Goal: Information Seeking & Learning: Learn about a topic

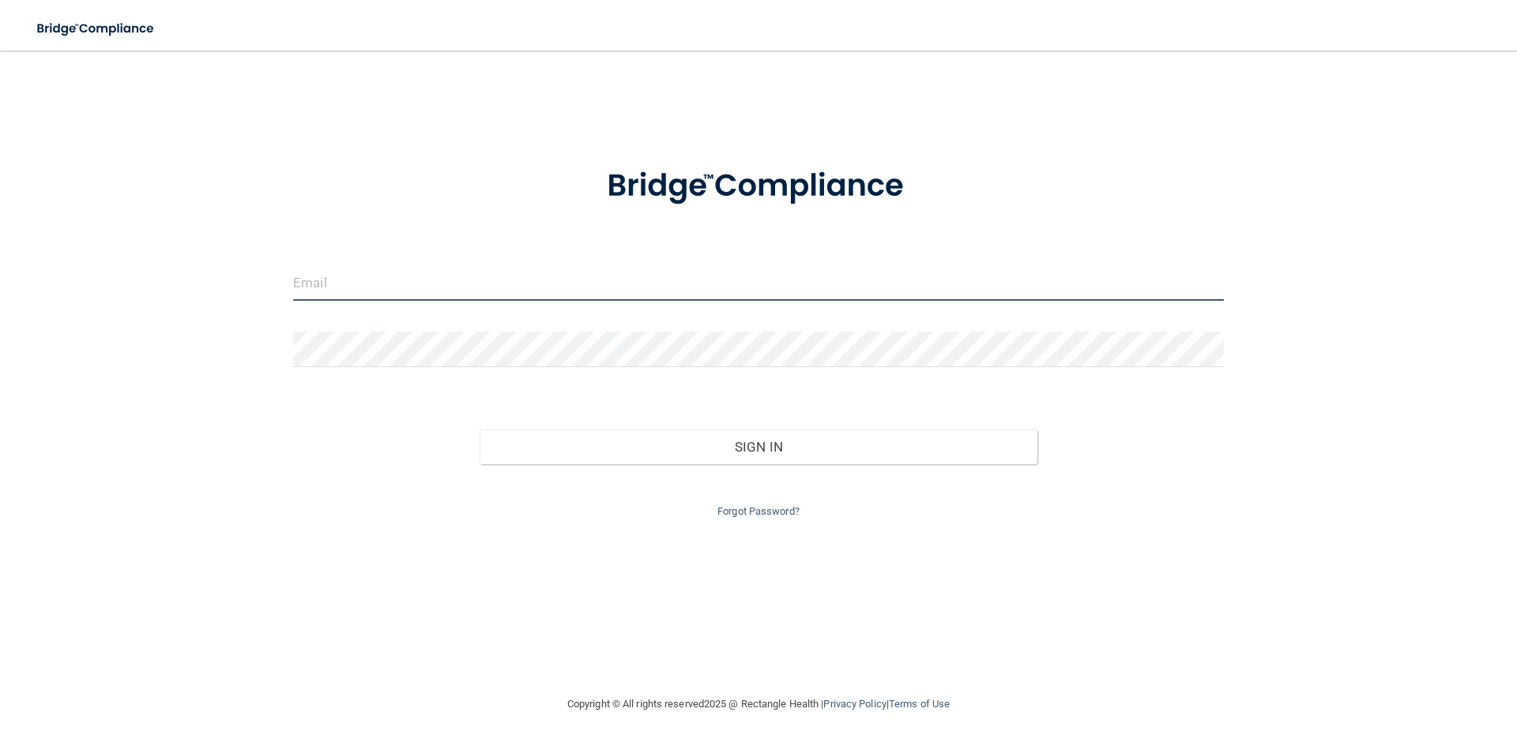
type input "[EMAIL_ADDRESS][DOMAIN_NAME]"
click at [658, 464] on div "Forgot Password?" at bounding box center [758, 492] width 954 height 57
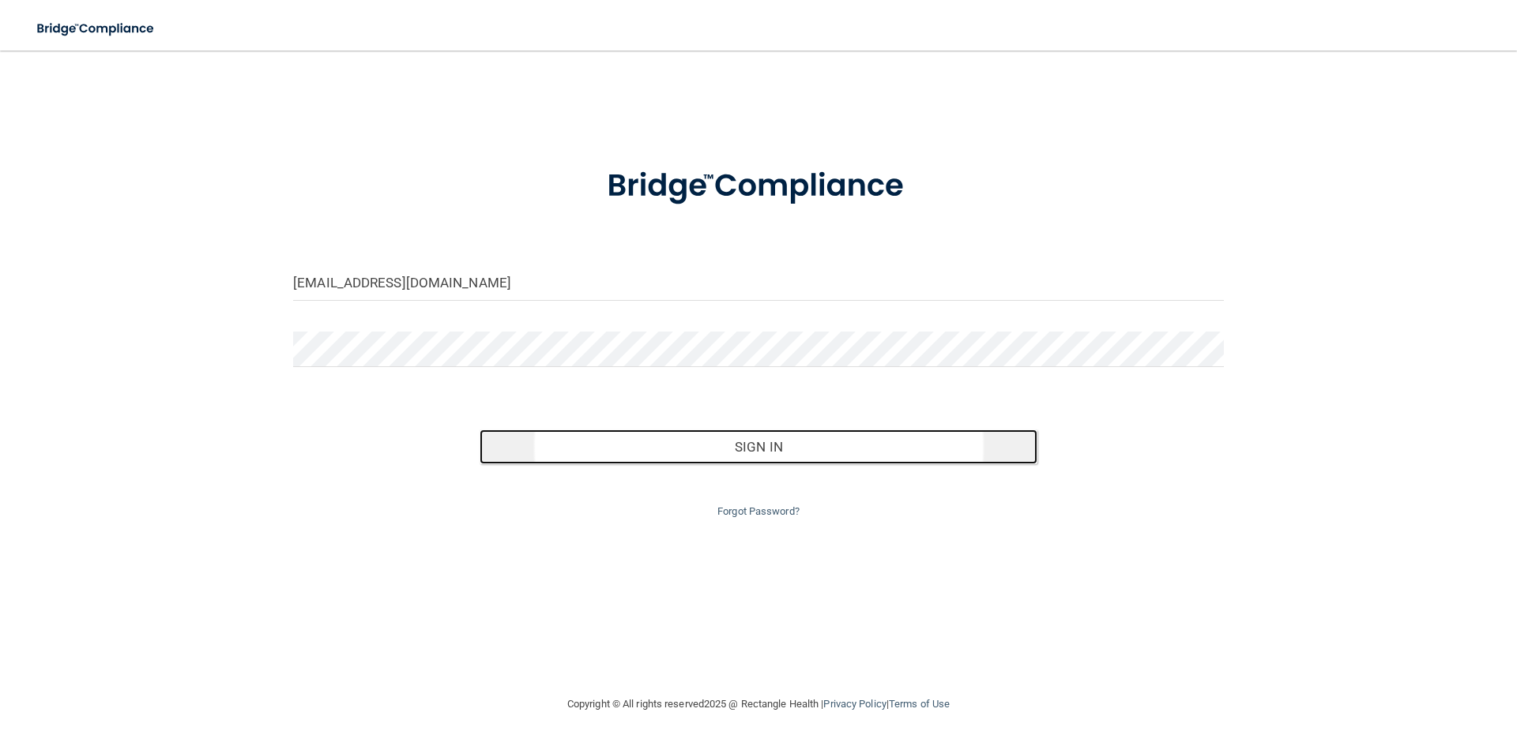
click at [800, 444] on button "Sign In" at bounding box center [758, 447] width 558 height 35
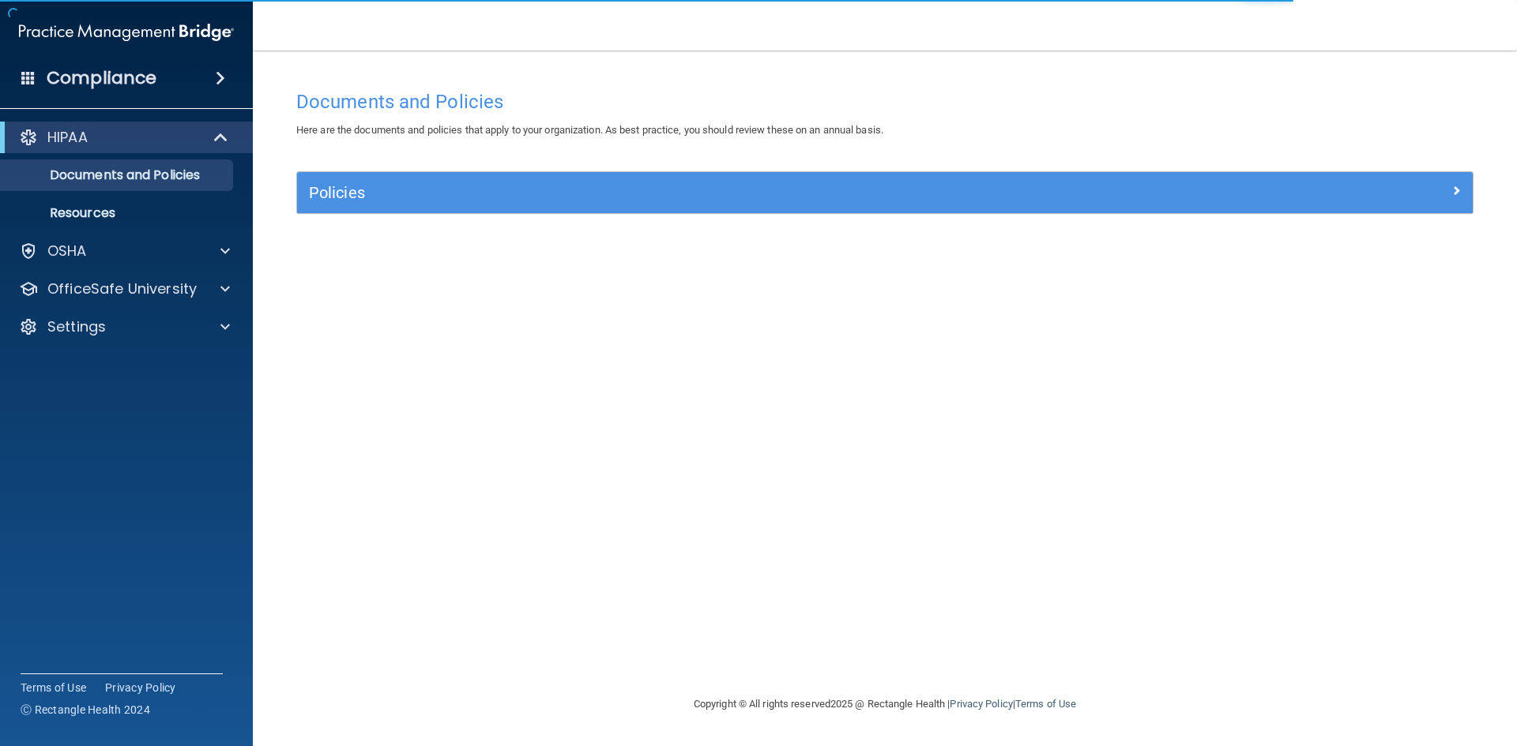
click at [1209, 206] on div "Policies" at bounding box center [884, 192] width 1175 height 41
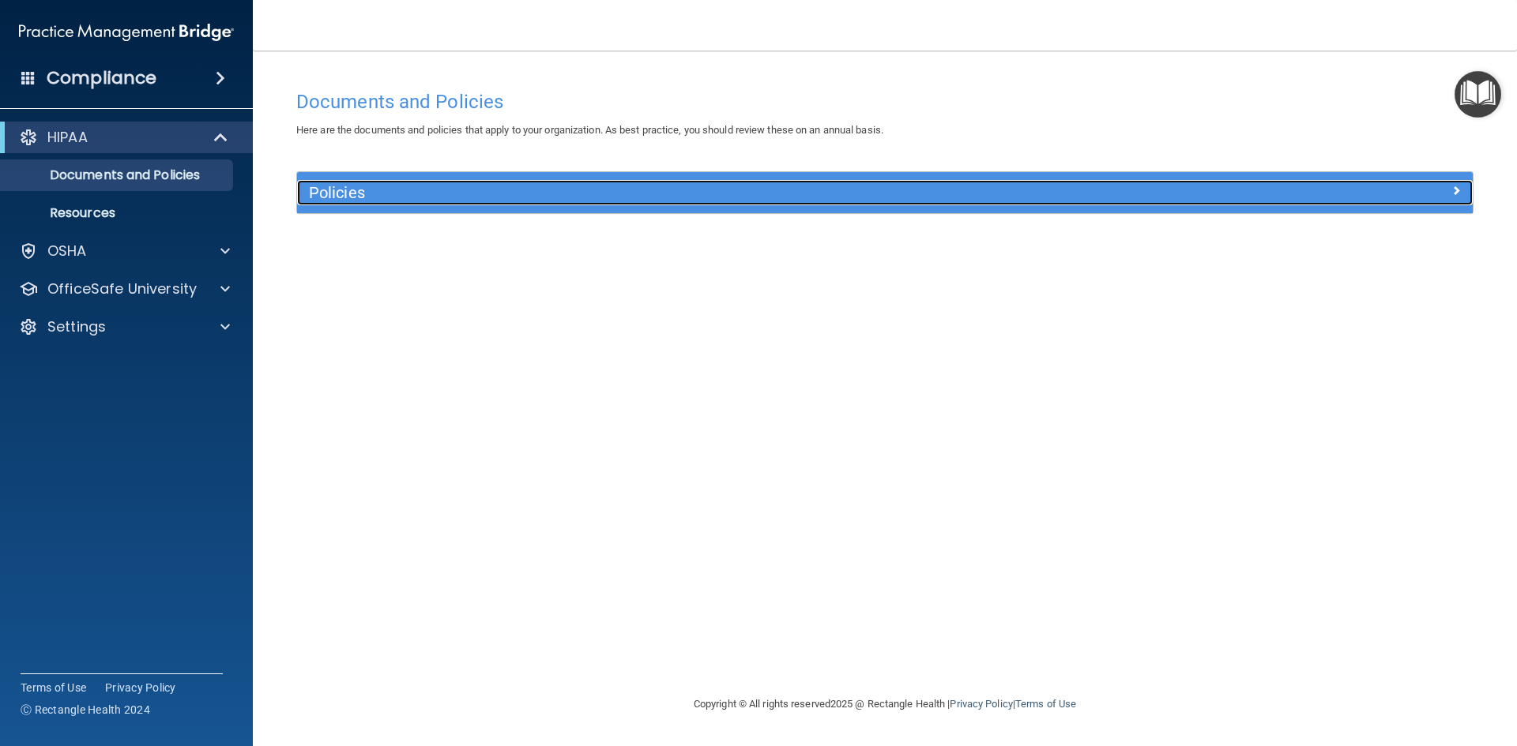
click at [1457, 186] on span at bounding box center [1455, 190] width 9 height 19
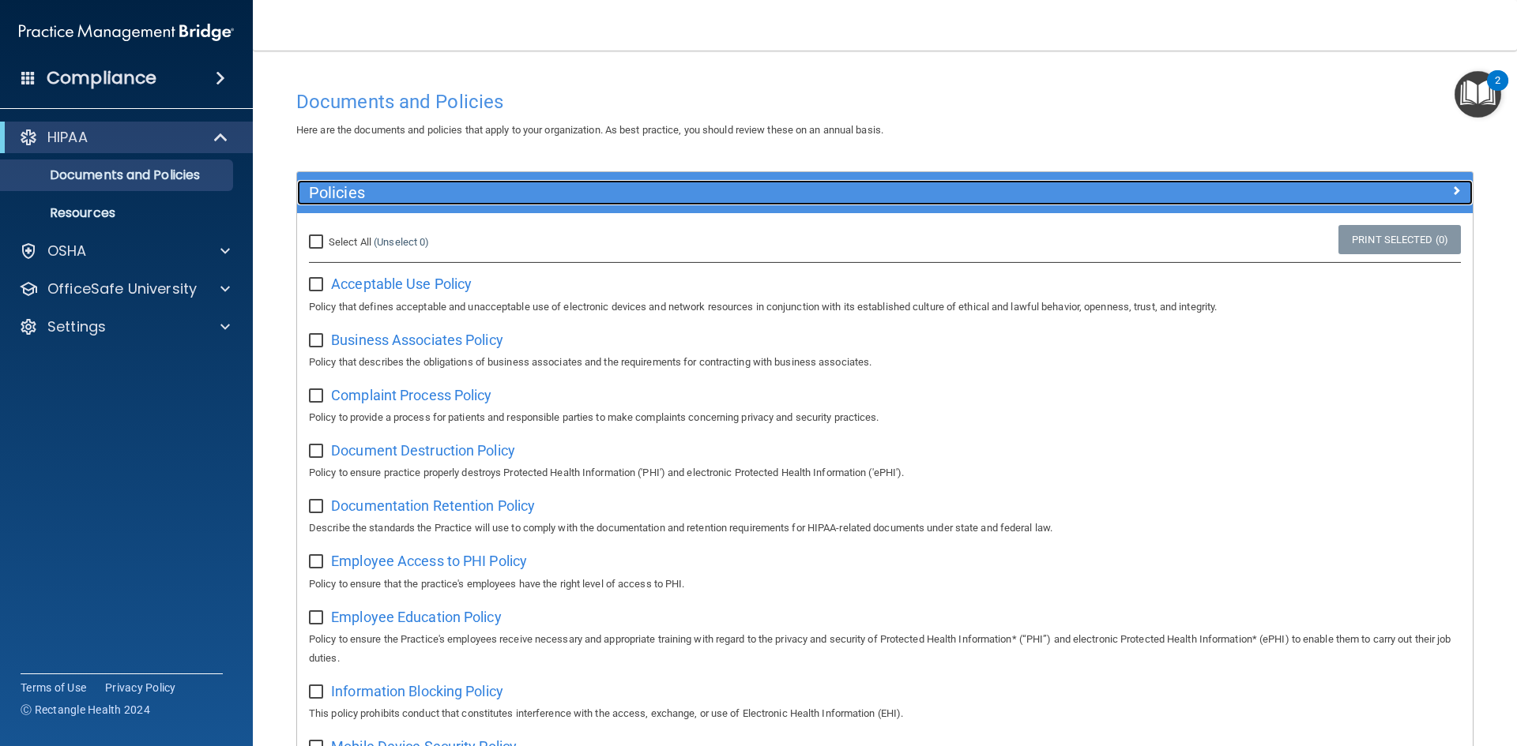
click at [1451, 193] on span at bounding box center [1455, 190] width 9 height 19
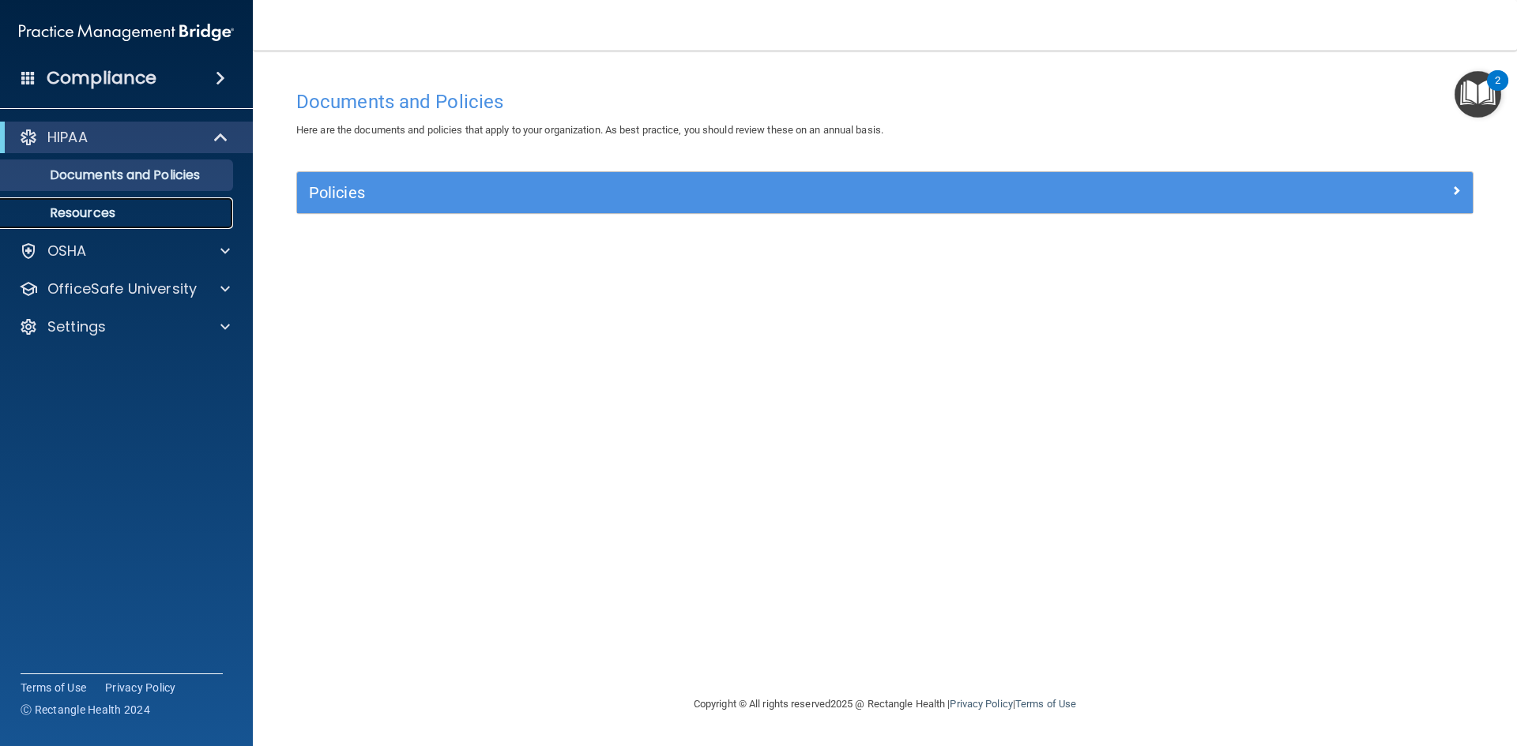
click at [206, 200] on link "Resources" at bounding box center [108, 213] width 249 height 32
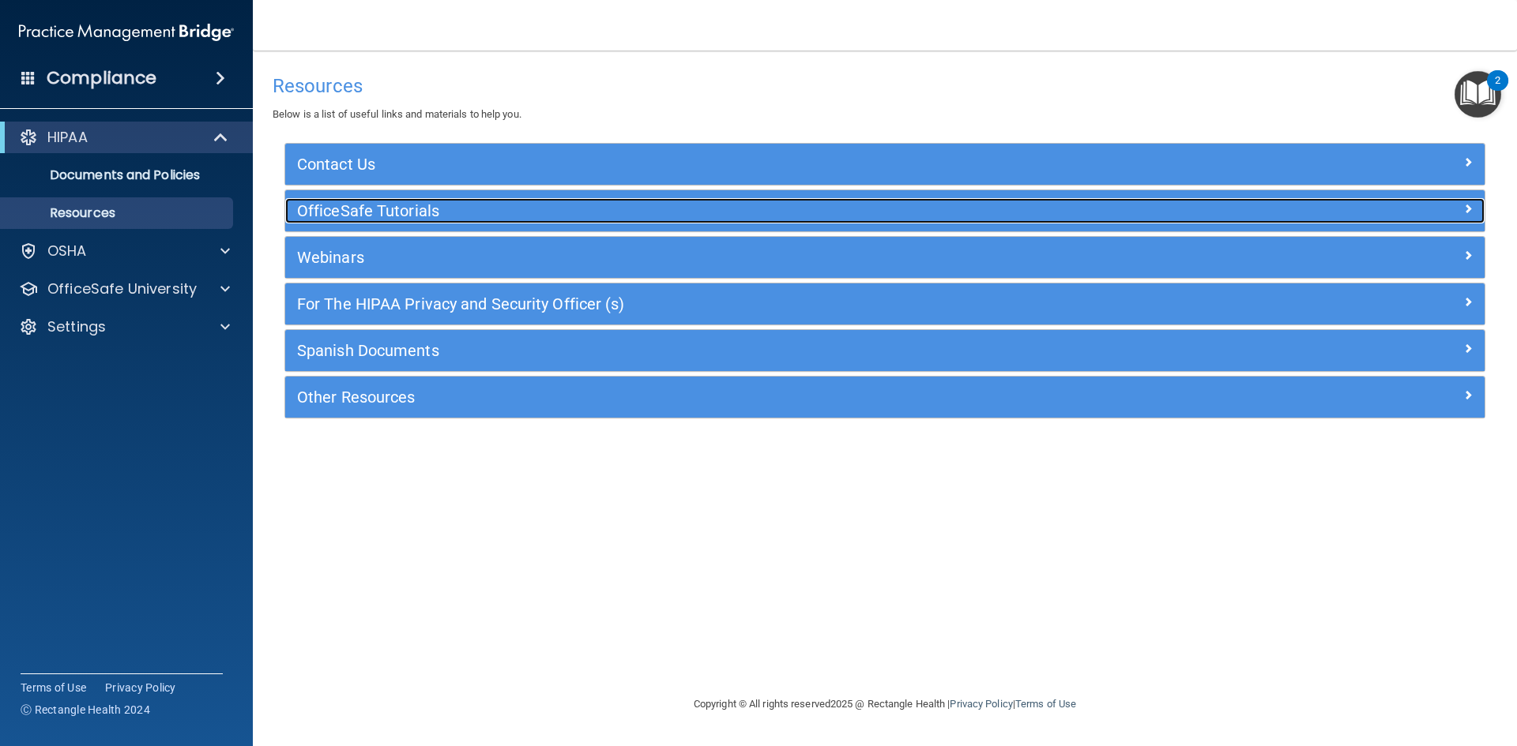
click at [1353, 204] on div at bounding box center [1335, 207] width 300 height 19
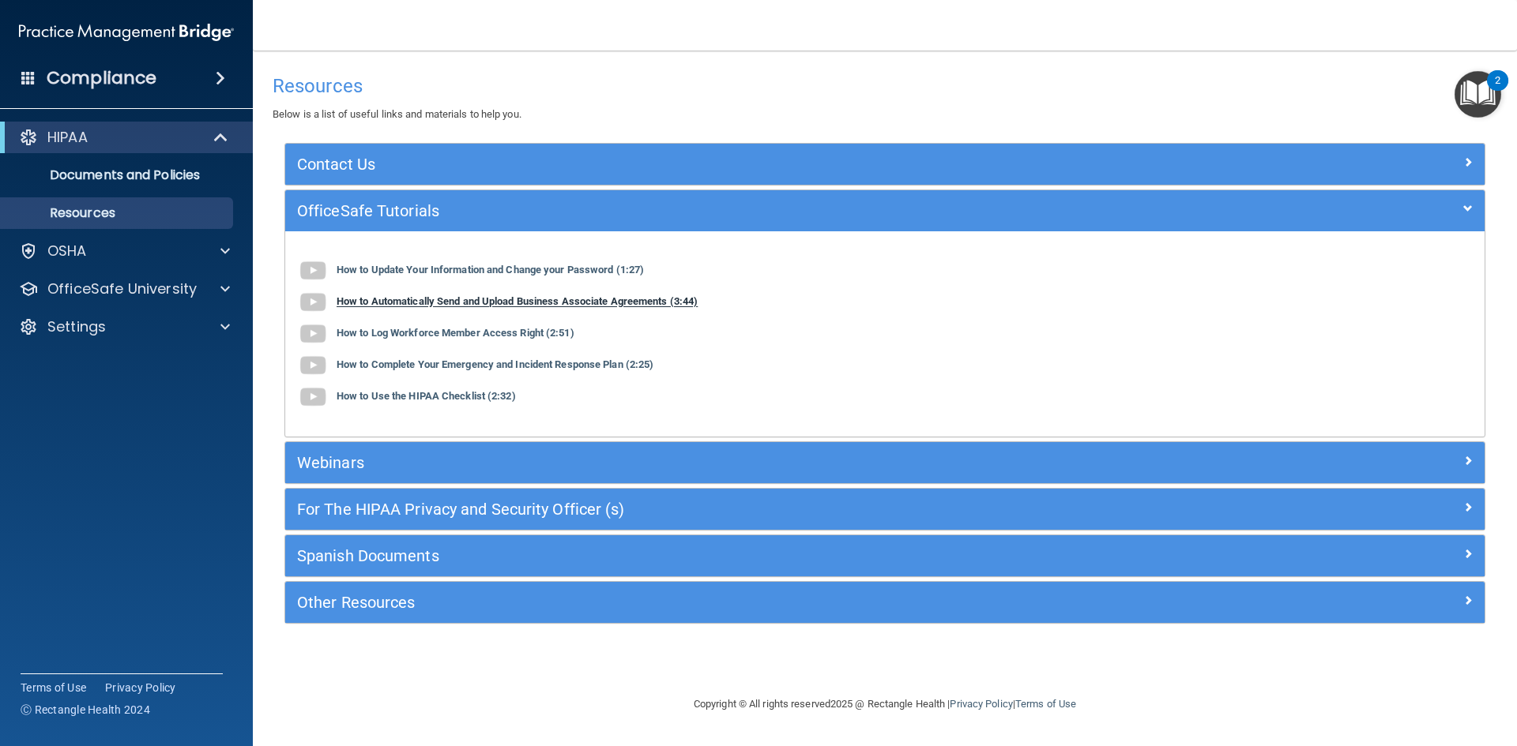
click at [318, 308] on img at bounding box center [313, 303] width 32 height 32
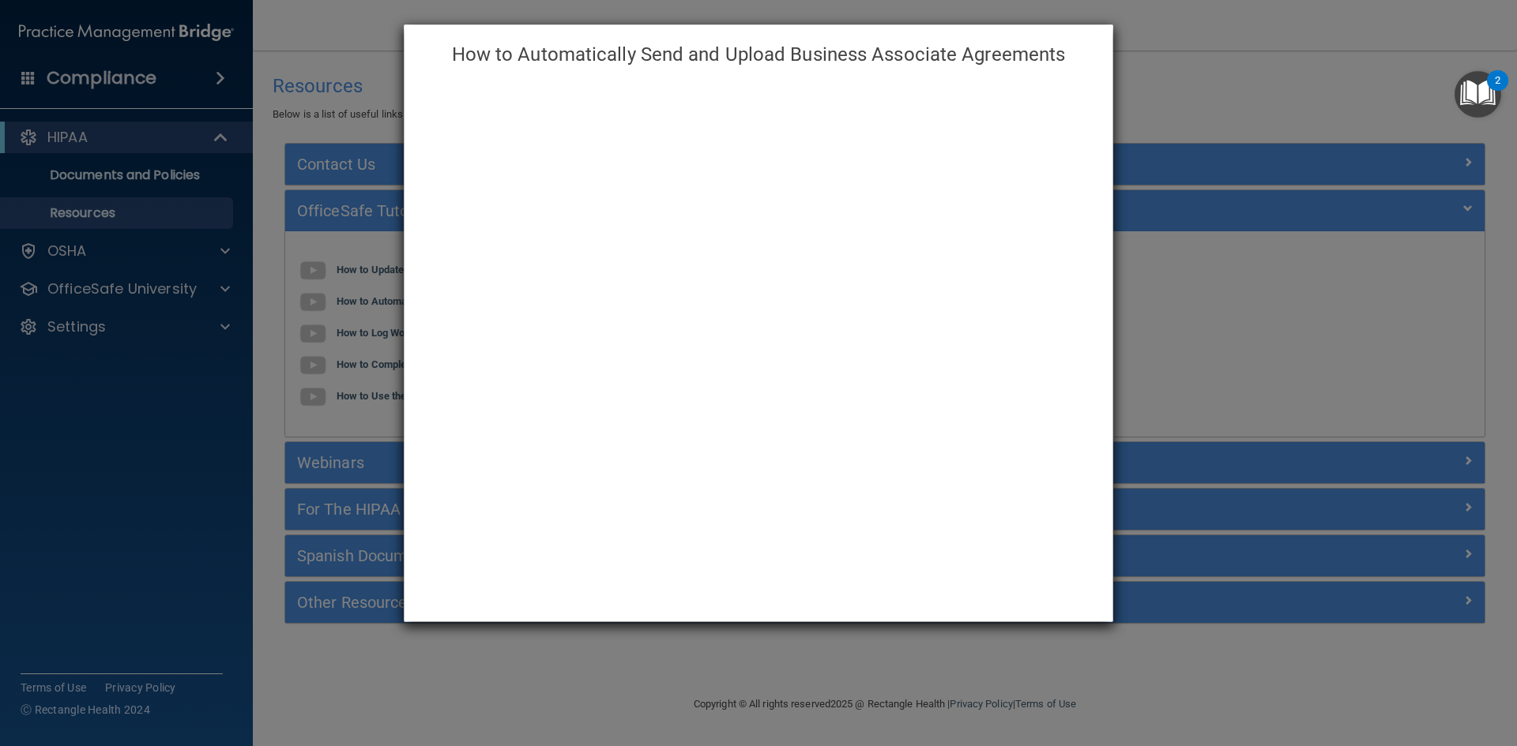
click at [1198, 115] on div "How to Automatically Send and Upload Business Associate Agreements" at bounding box center [758, 373] width 1517 height 746
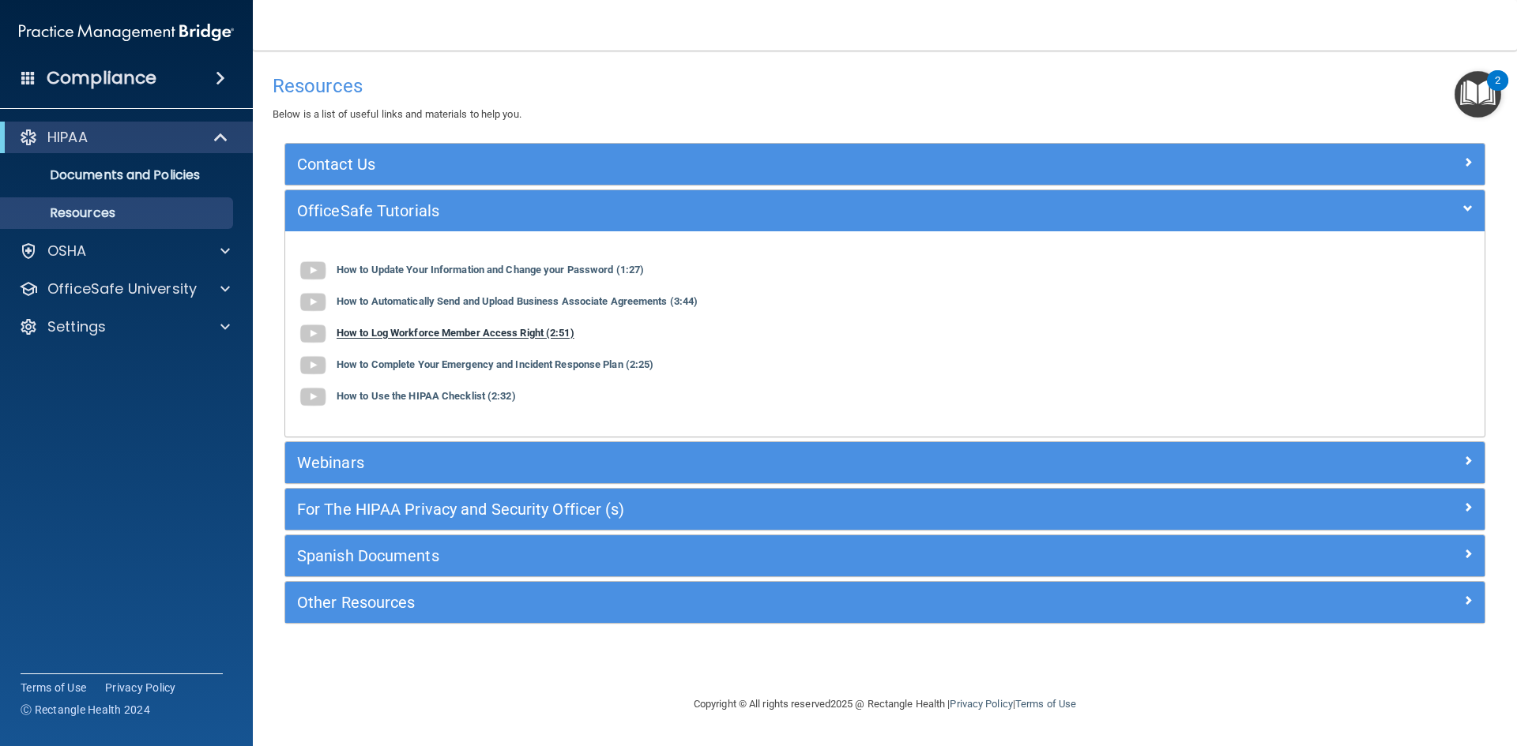
click at [479, 337] on b "How to Log Workforce Member Access Right (2:51)" at bounding box center [456, 334] width 238 height 12
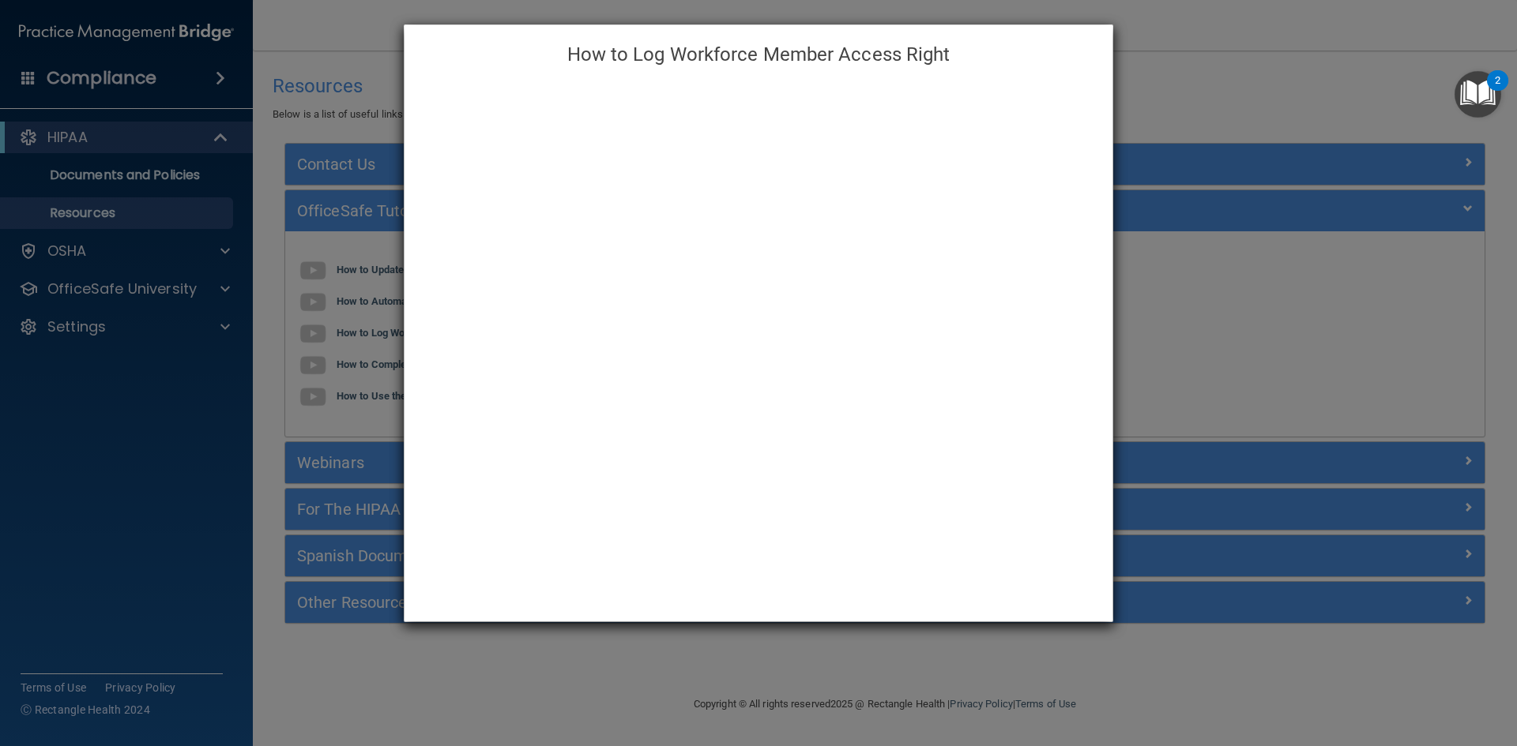
click at [1073, 657] on div "How to Log Workforce Member Access Right" at bounding box center [758, 373] width 1517 height 746
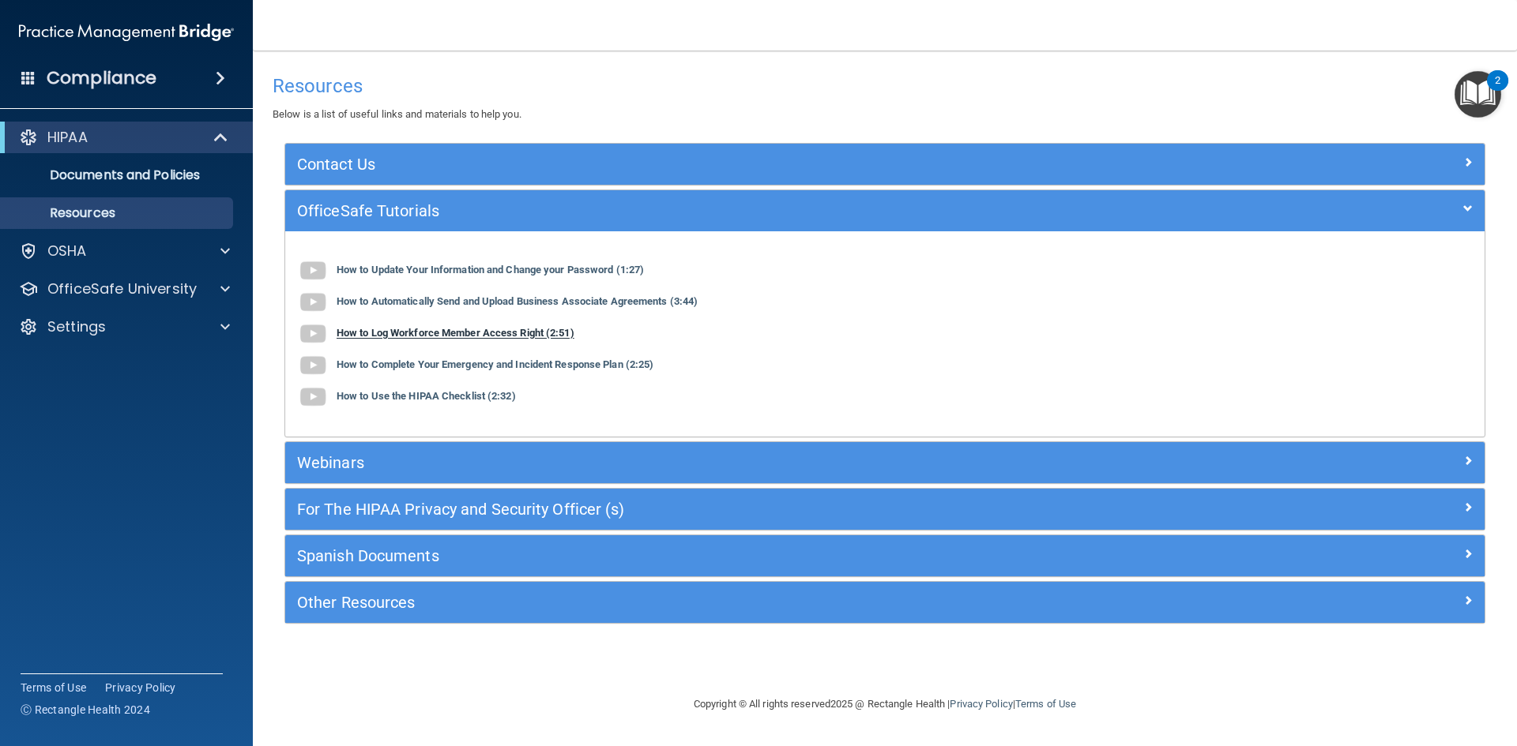
click at [421, 329] on b "How to Log Workforce Member Access Right (2:51)" at bounding box center [456, 334] width 238 height 12
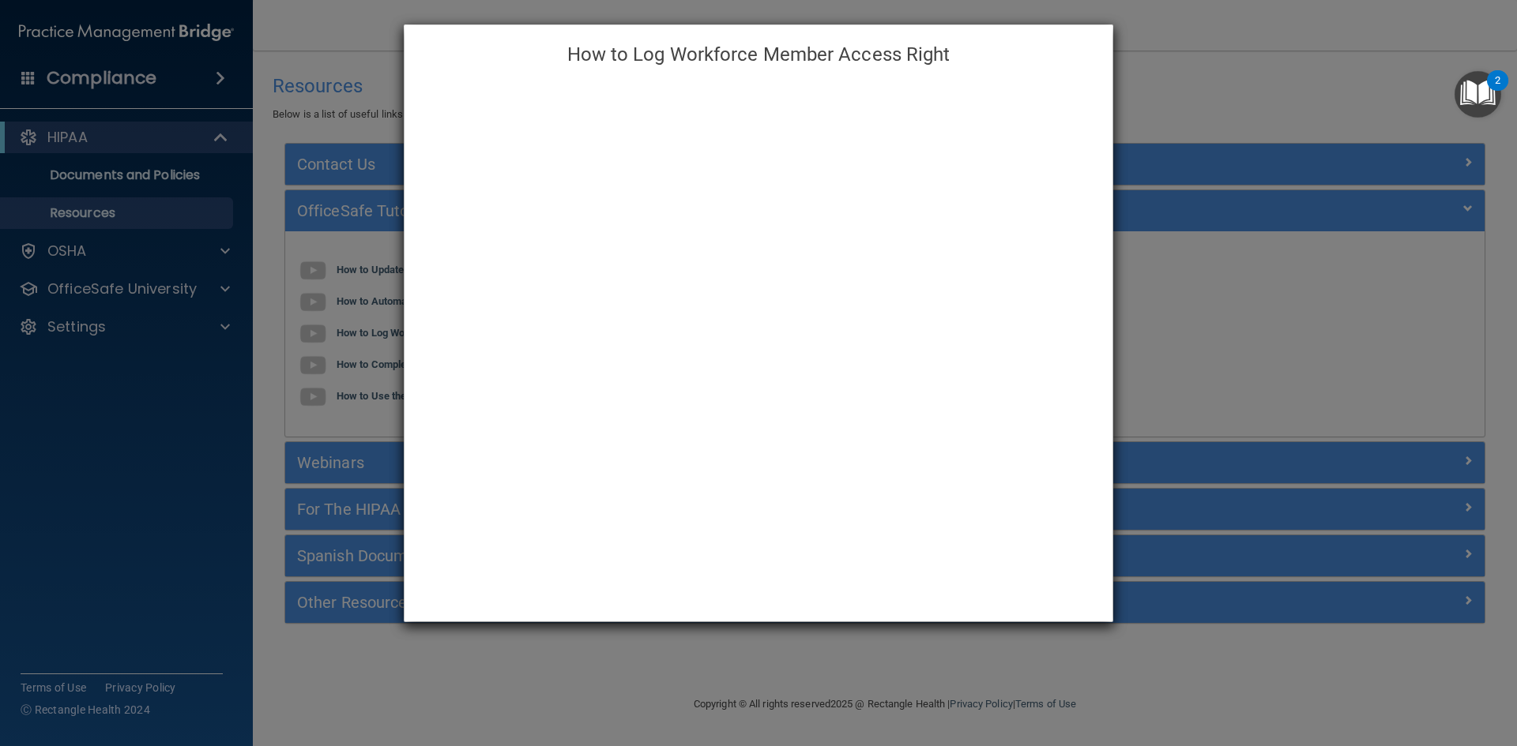
click at [1409, 340] on div "How to Log Workforce Member Access Right" at bounding box center [758, 373] width 1517 height 746
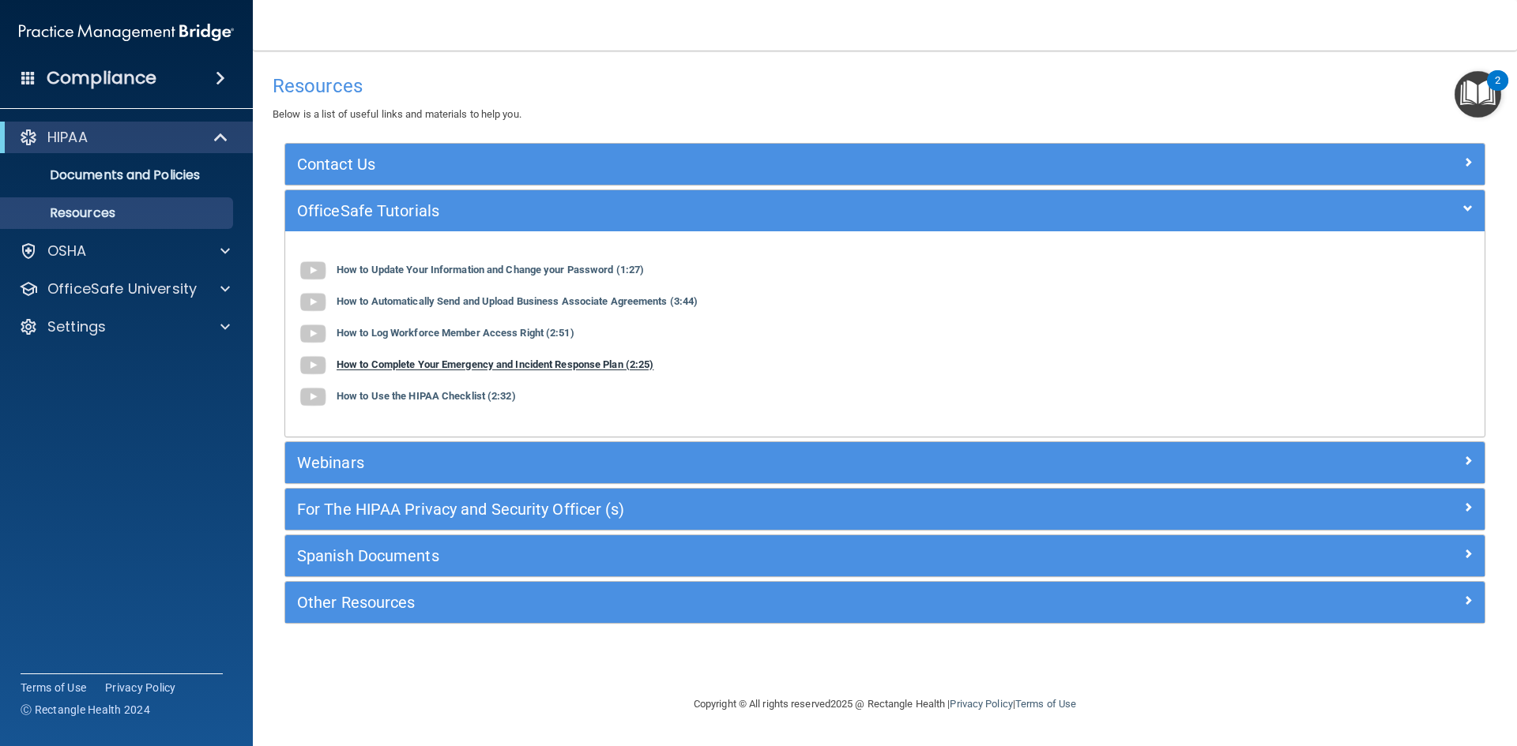
click at [437, 363] on b "How to Complete Your Emergency and Incident Response Plan (2:25)" at bounding box center [495, 365] width 317 height 12
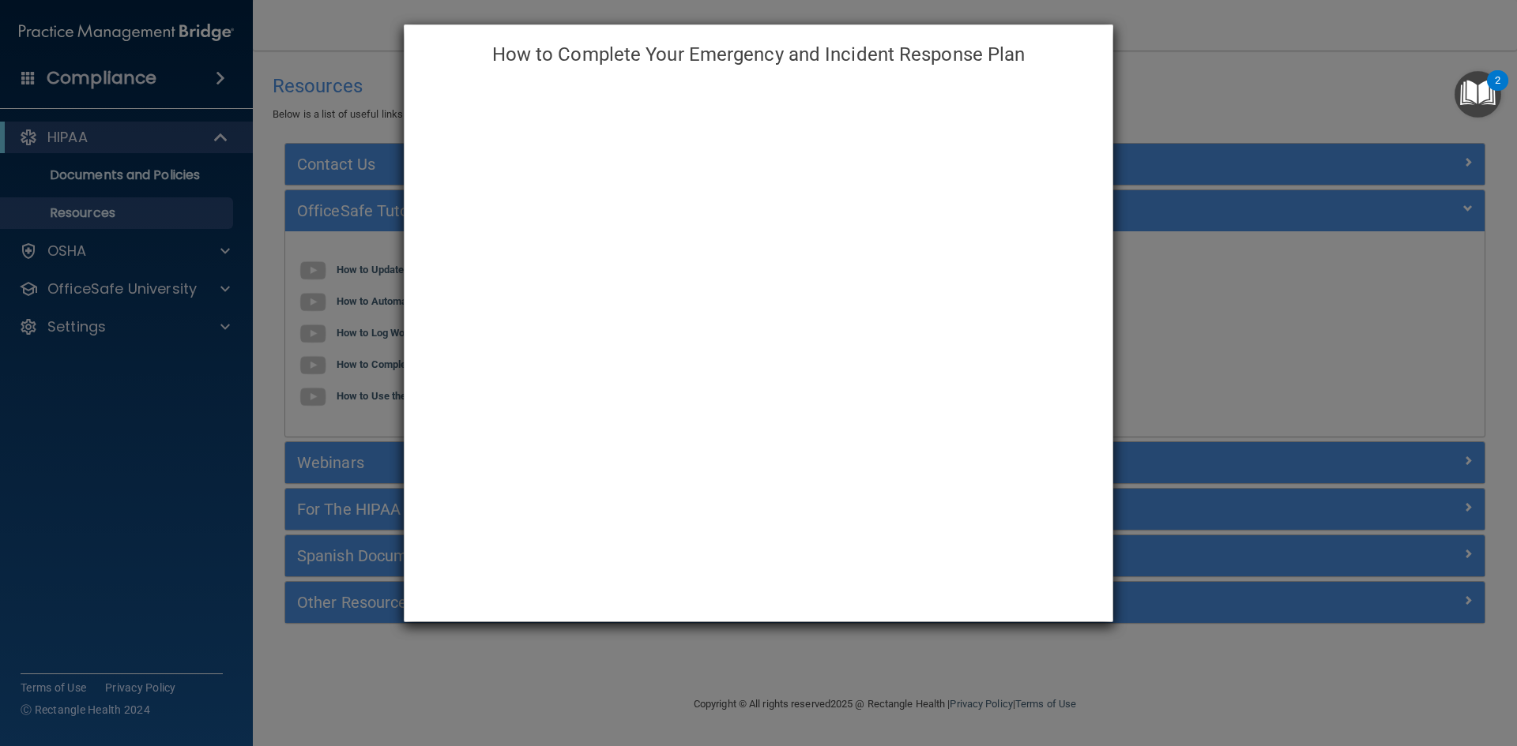
click at [610, 630] on div "How to Complete Your Emergency and Incident Response Plan" at bounding box center [758, 373] width 1517 height 746
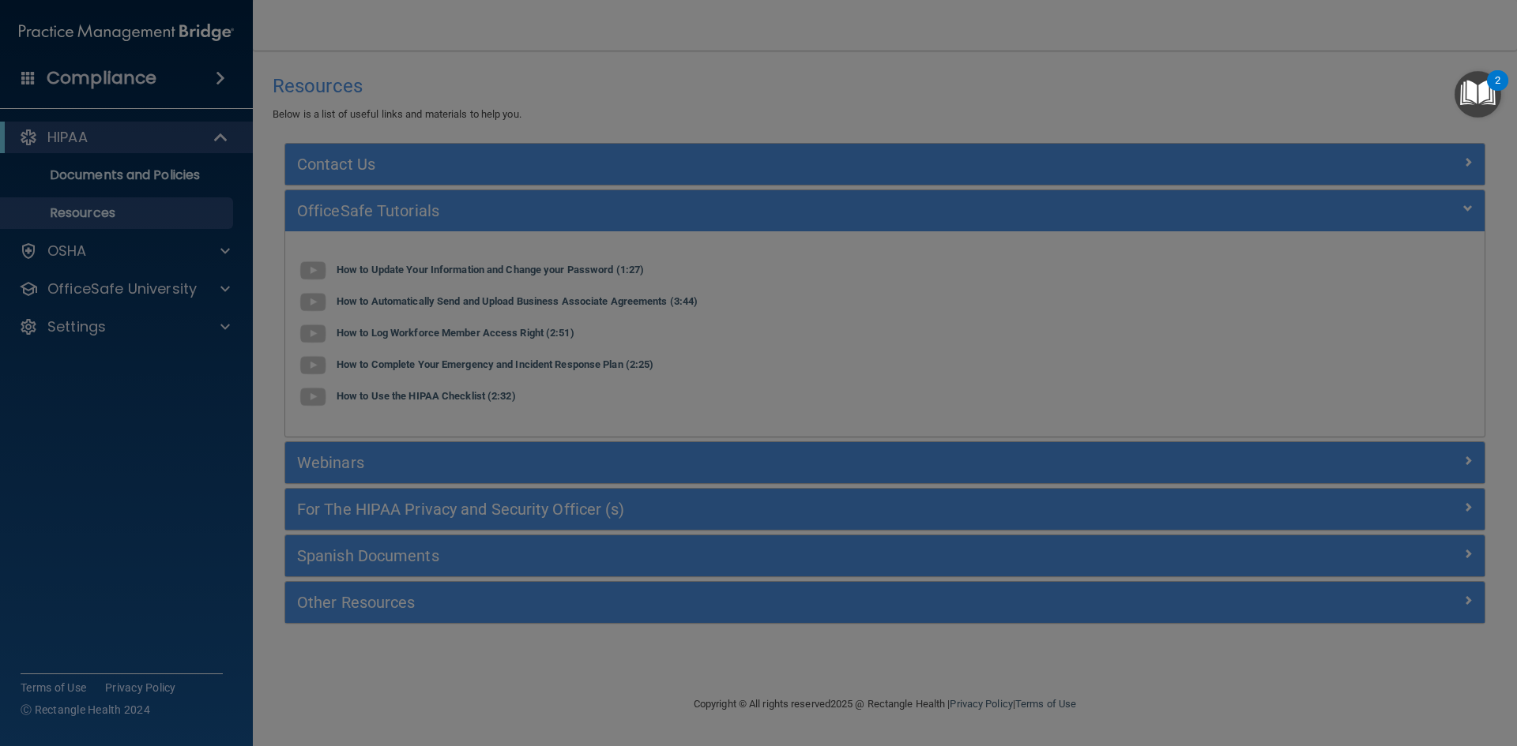
drag, startPoint x: 610, startPoint y: 630, endPoint x: 668, endPoint y: 564, distance: 88.4
click at [624, 597] on div "How to Complete Your Emergency and Incident Response Plan" at bounding box center [758, 373] width 1517 height 746
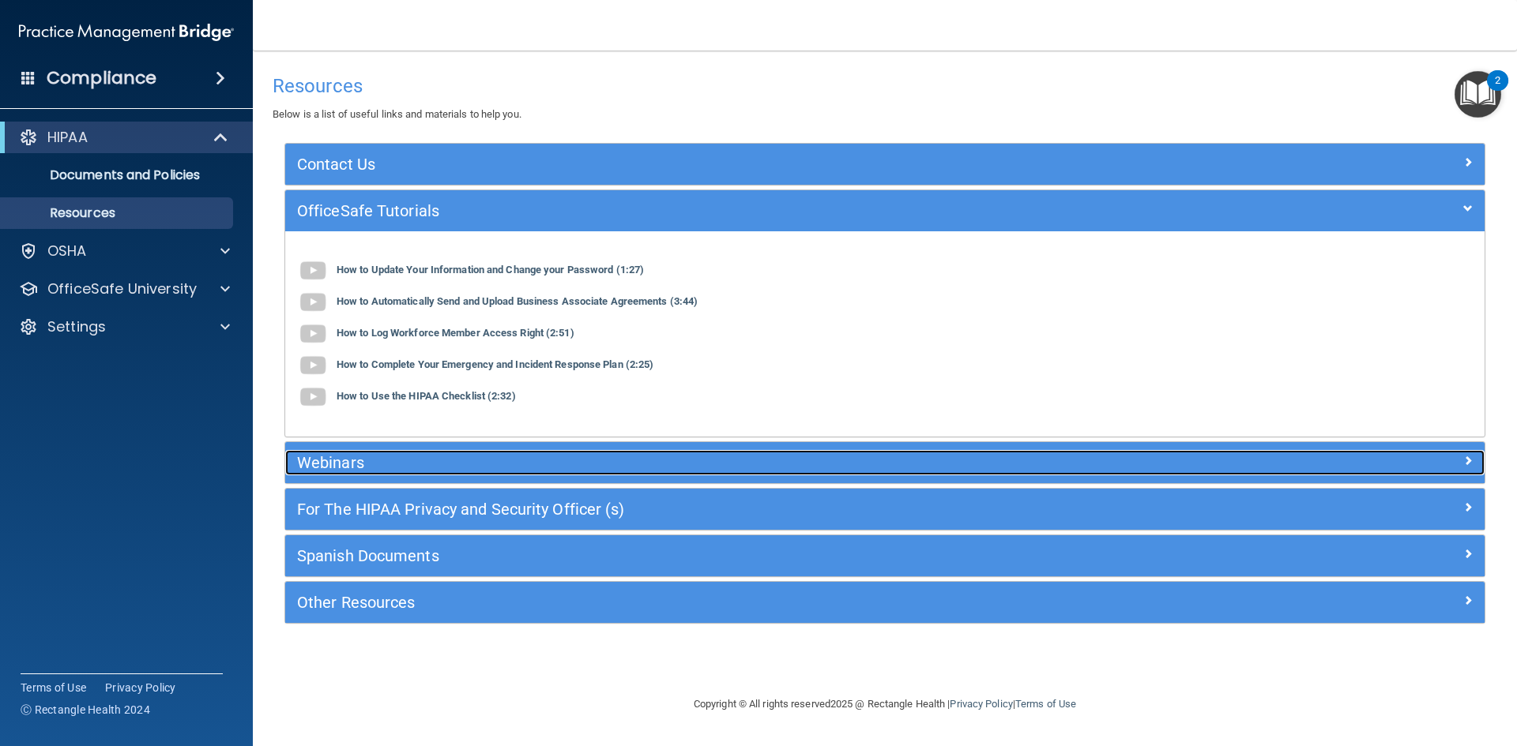
click at [1021, 464] on h5 "Webinars" at bounding box center [735, 462] width 876 height 17
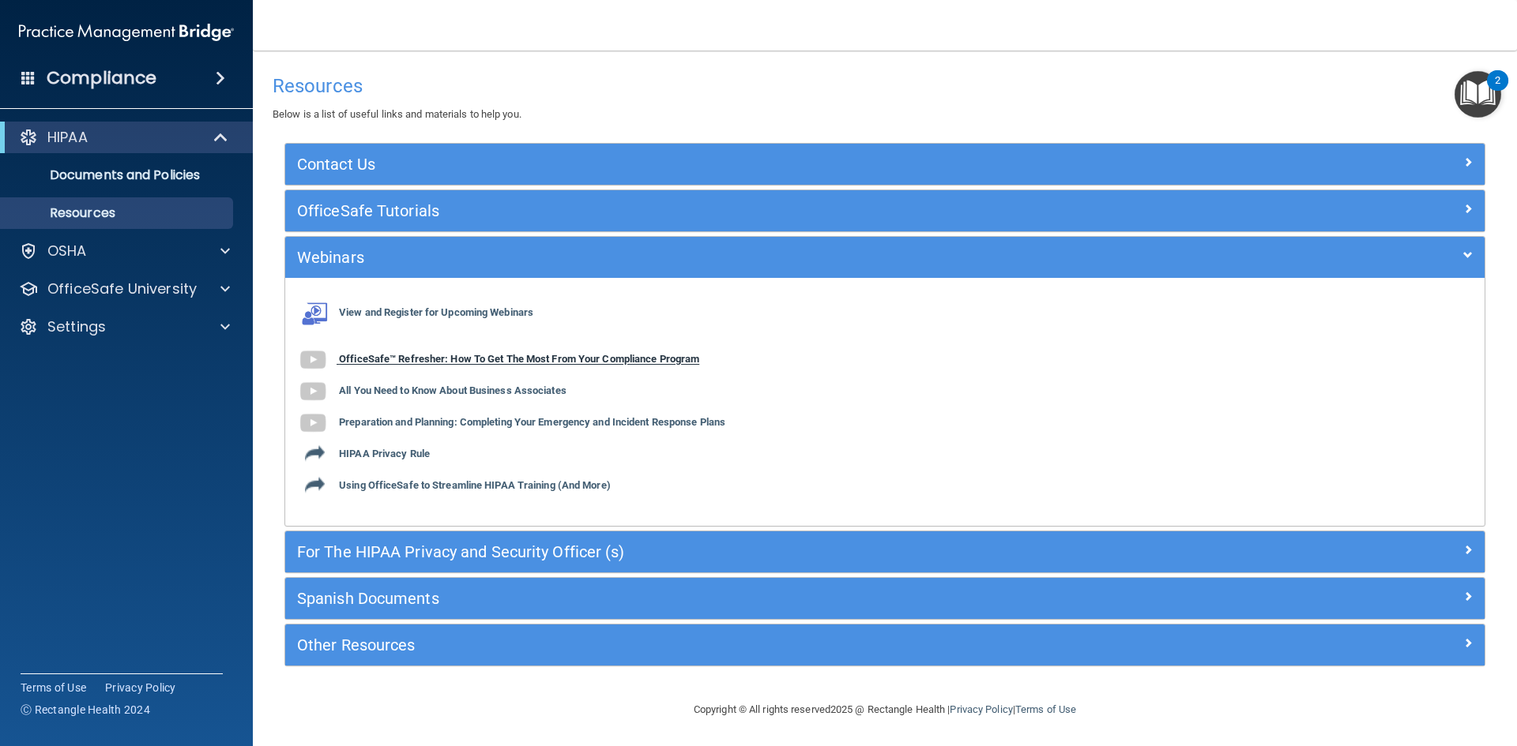
click at [429, 358] on b "OfficeSafe™ Refresher: How To Get The Most From Your Compliance Program" at bounding box center [519, 360] width 360 height 12
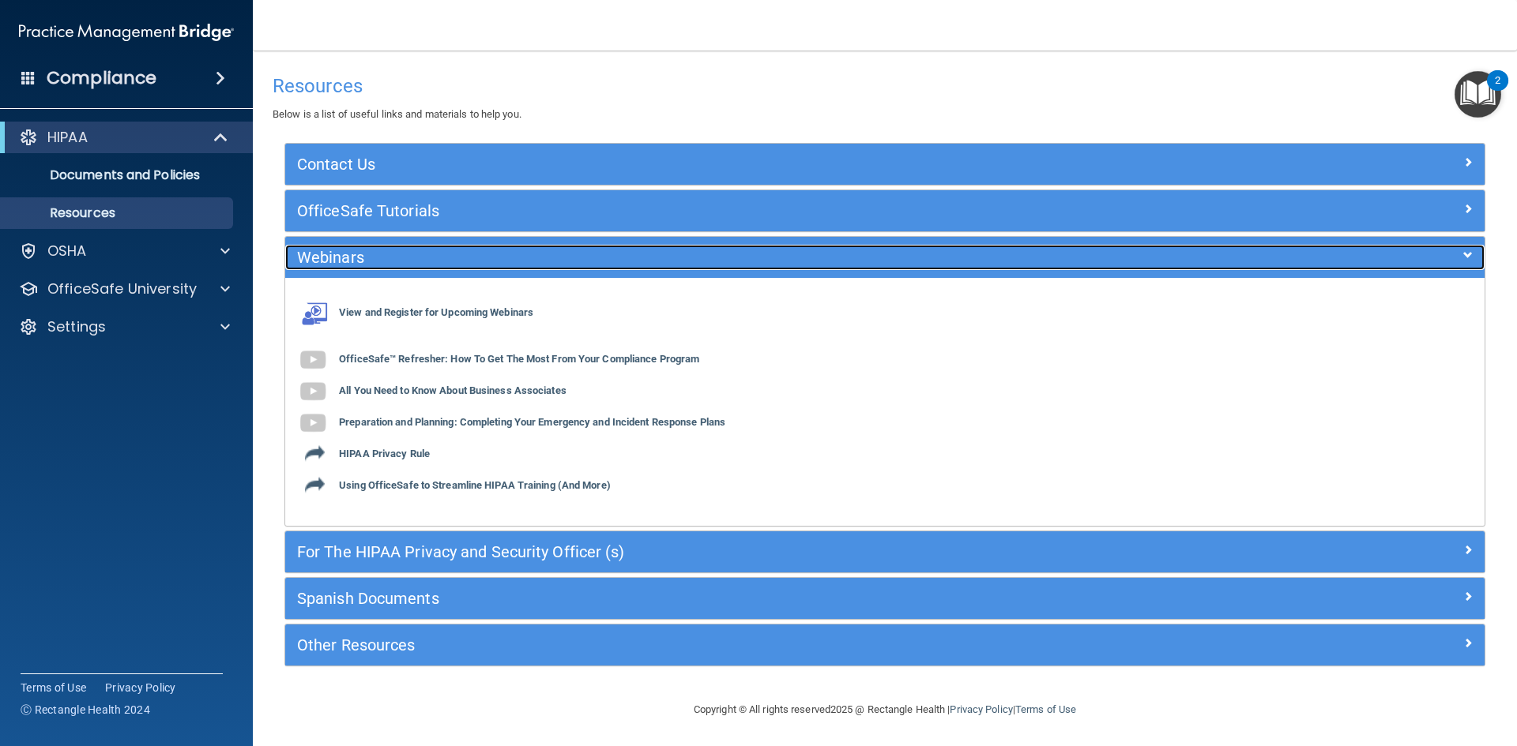
click at [1449, 248] on div at bounding box center [1335, 254] width 300 height 19
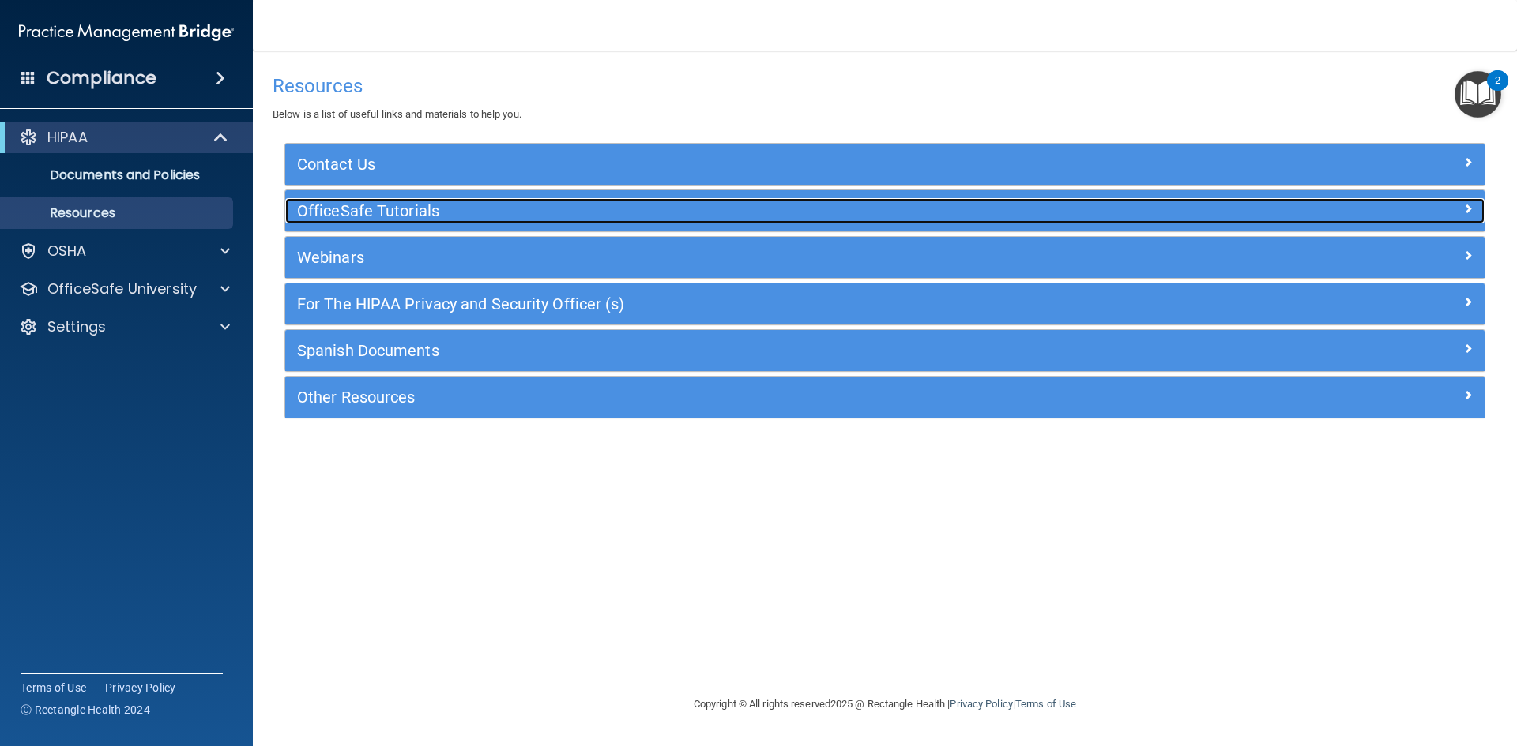
click at [1456, 220] on div "OfficeSafe Tutorials" at bounding box center [884, 210] width 1199 height 25
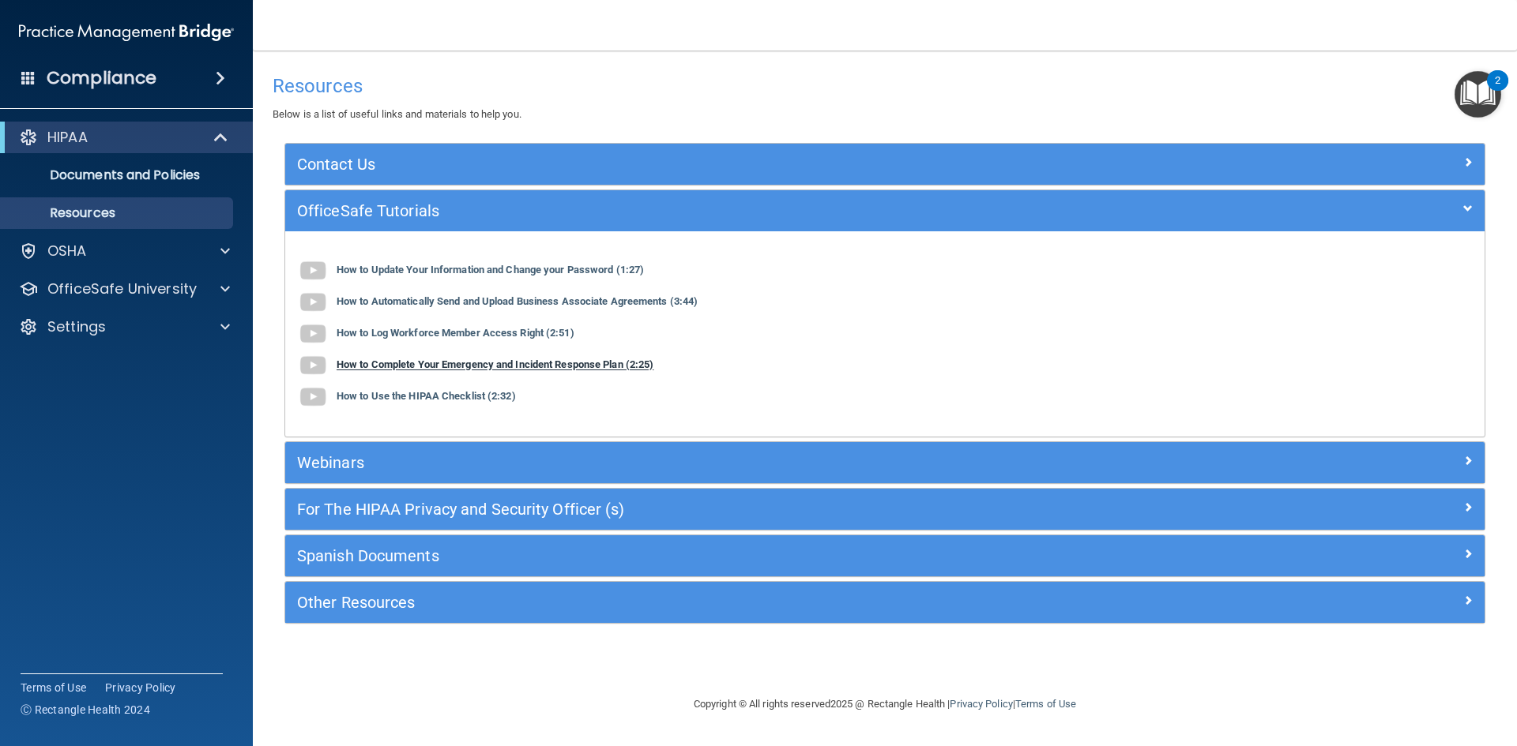
click at [484, 368] on b "How to Complete Your Emergency and Incident Response Plan (2:25)" at bounding box center [495, 365] width 317 height 12
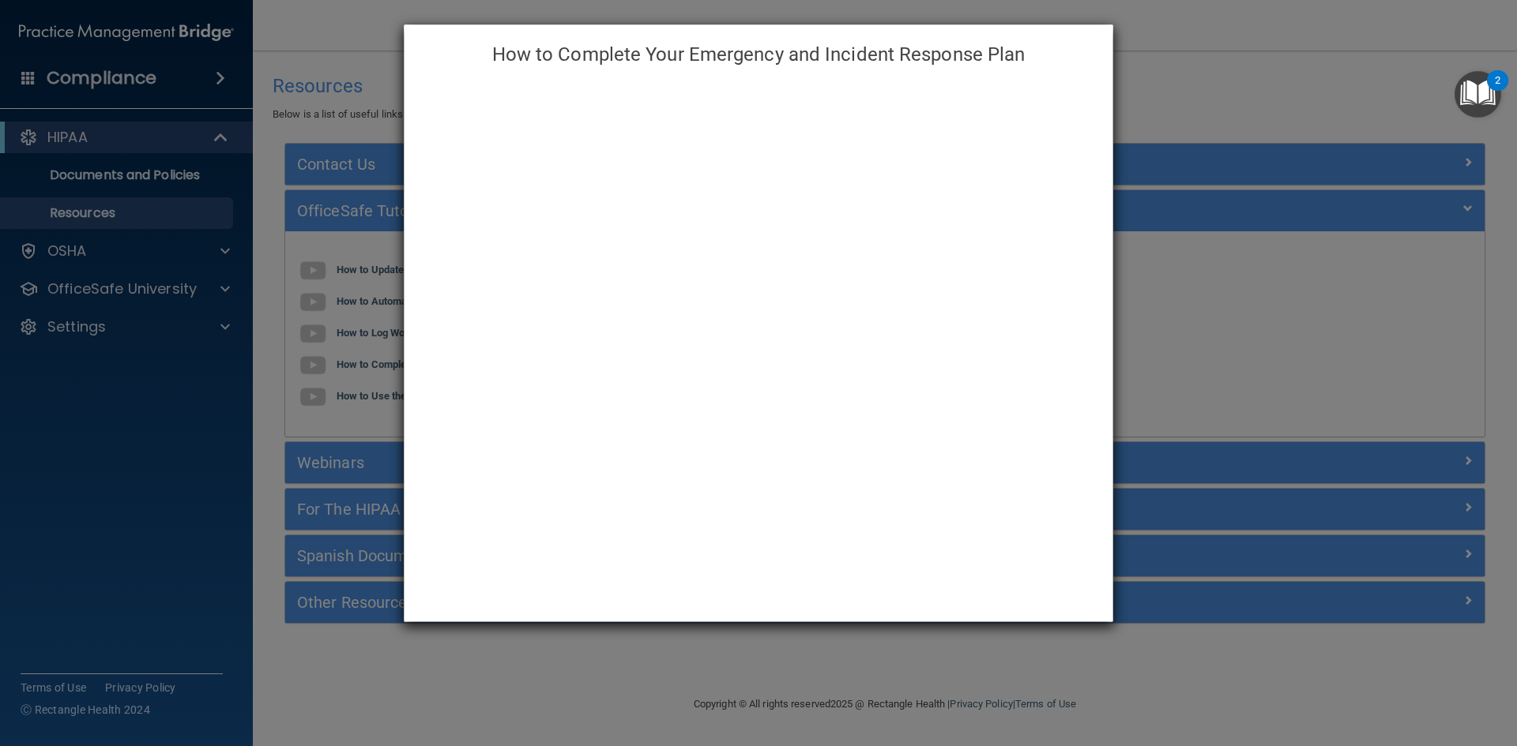
click at [1190, 72] on div "How to Complete Your Emergency and Incident Response Plan" at bounding box center [758, 373] width 1517 height 746
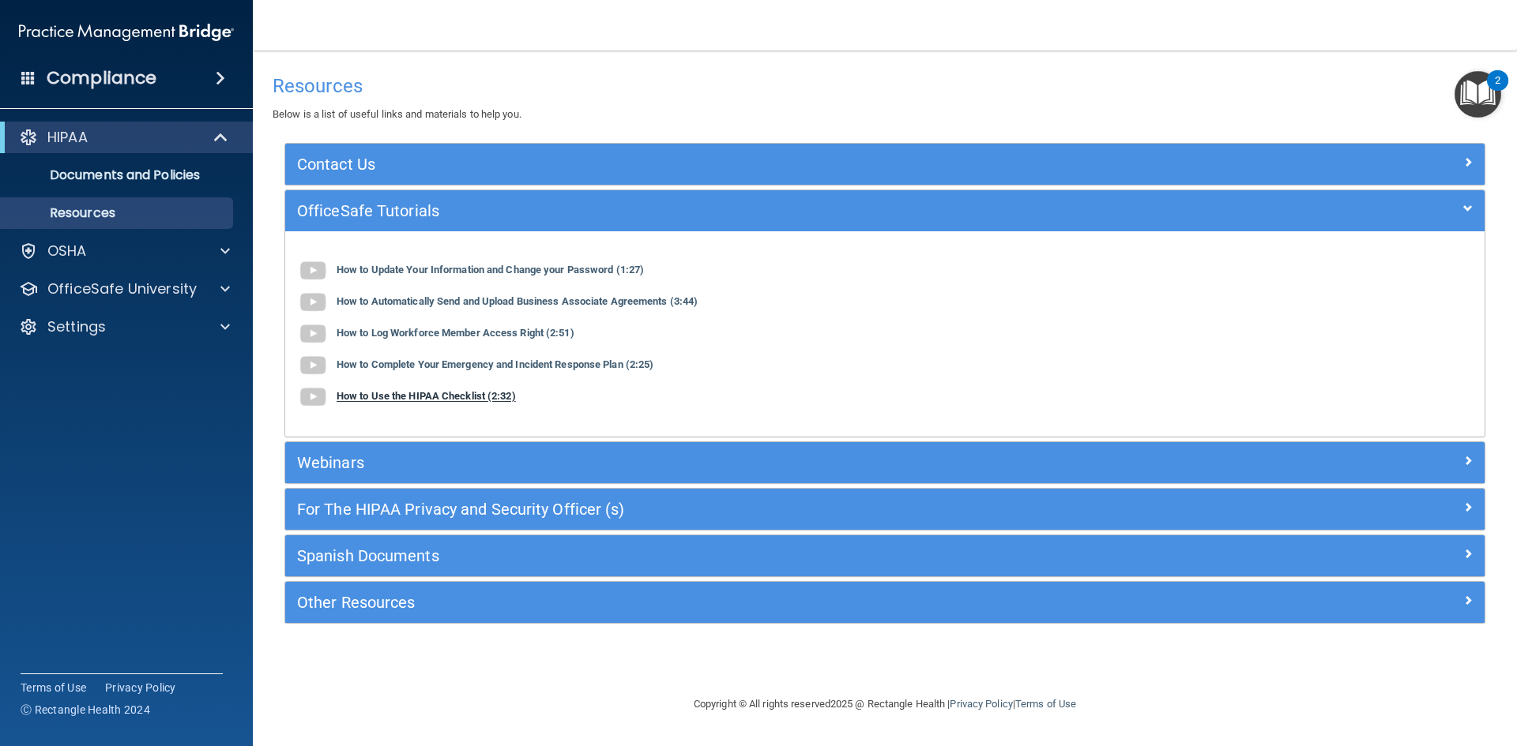
click at [388, 402] on b "How to Use the HIPAA Checklist (2:32)" at bounding box center [426, 397] width 179 height 12
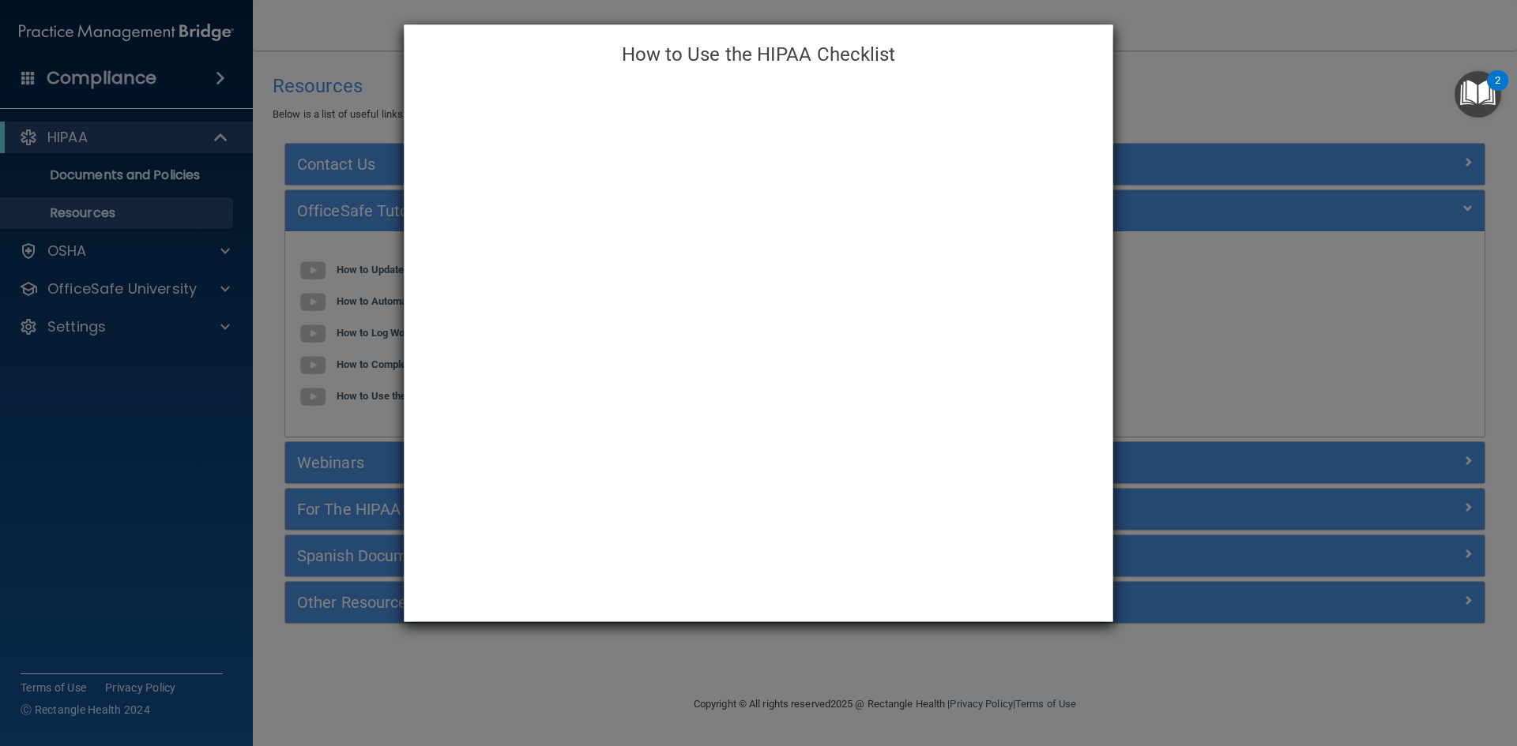
click at [1457, 114] on img "Open Resource Center, 2 new notifications" at bounding box center [1477, 94] width 47 height 47
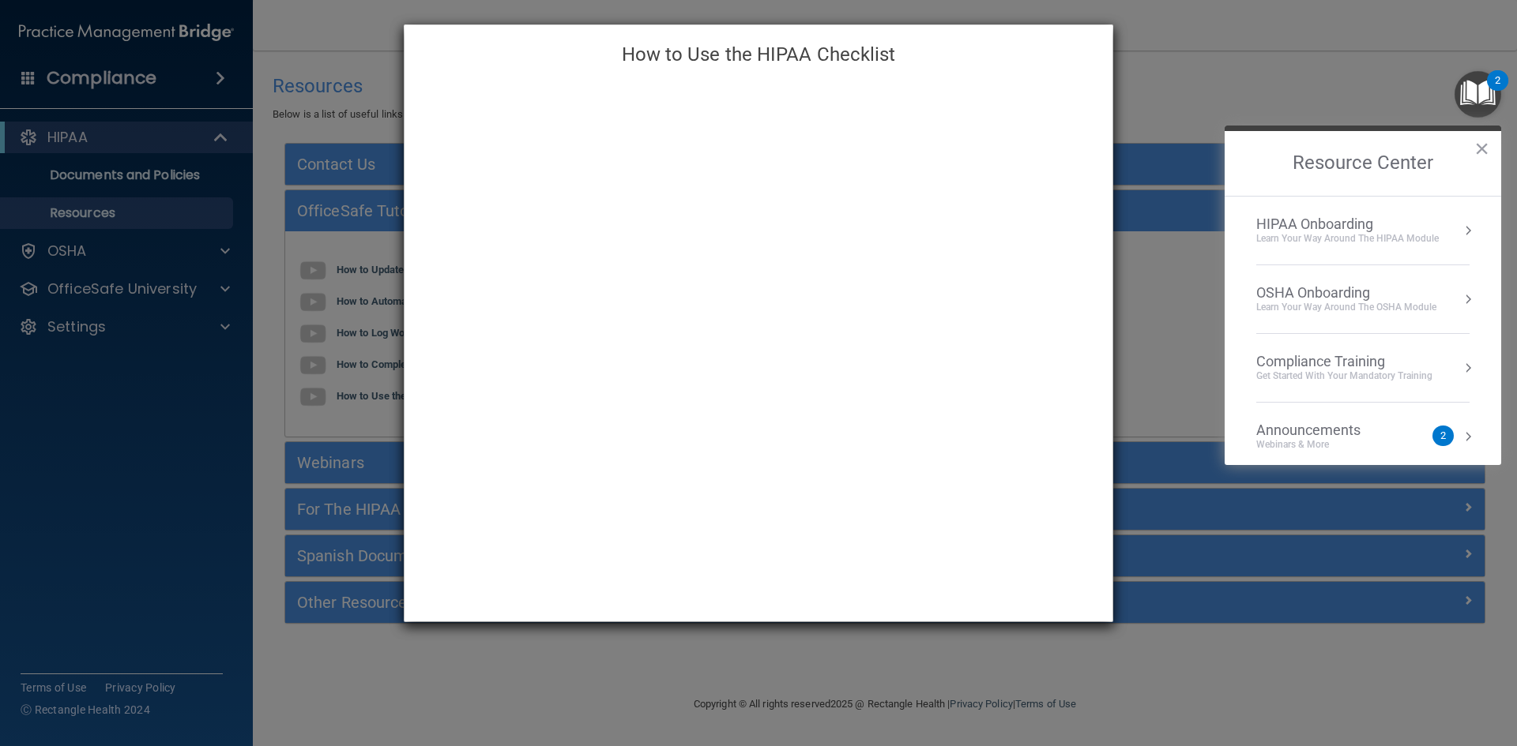
click at [1249, 47] on div "How to Use the HIPAA Checklist" at bounding box center [758, 373] width 1517 height 746
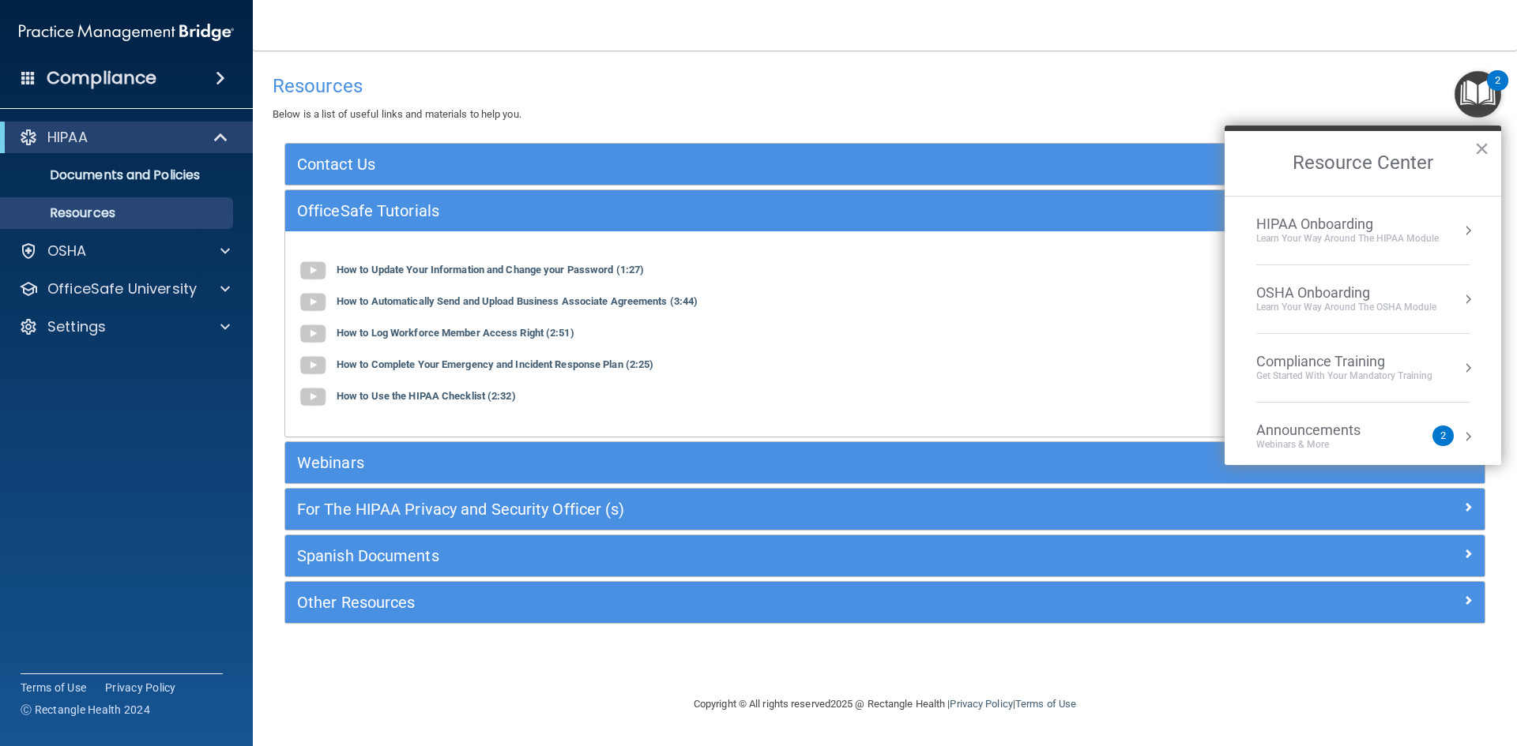
click at [1444, 223] on div "HIPAA Onboarding Learn Your Way around the HIPAA module" at bounding box center [1362, 231] width 213 height 30
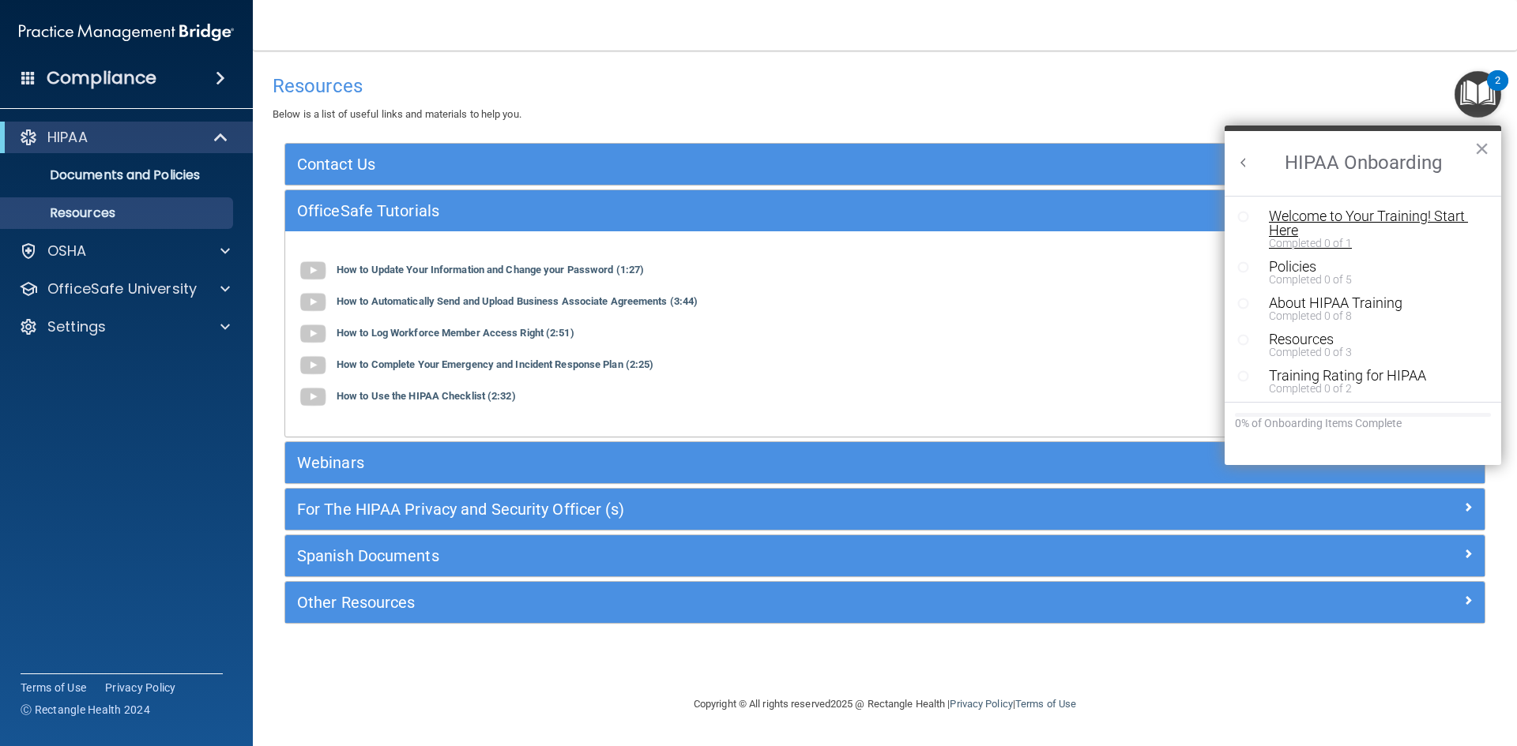
click at [1394, 227] on div "Welcome to Your Training! Start Here" at bounding box center [1369, 223] width 200 height 28
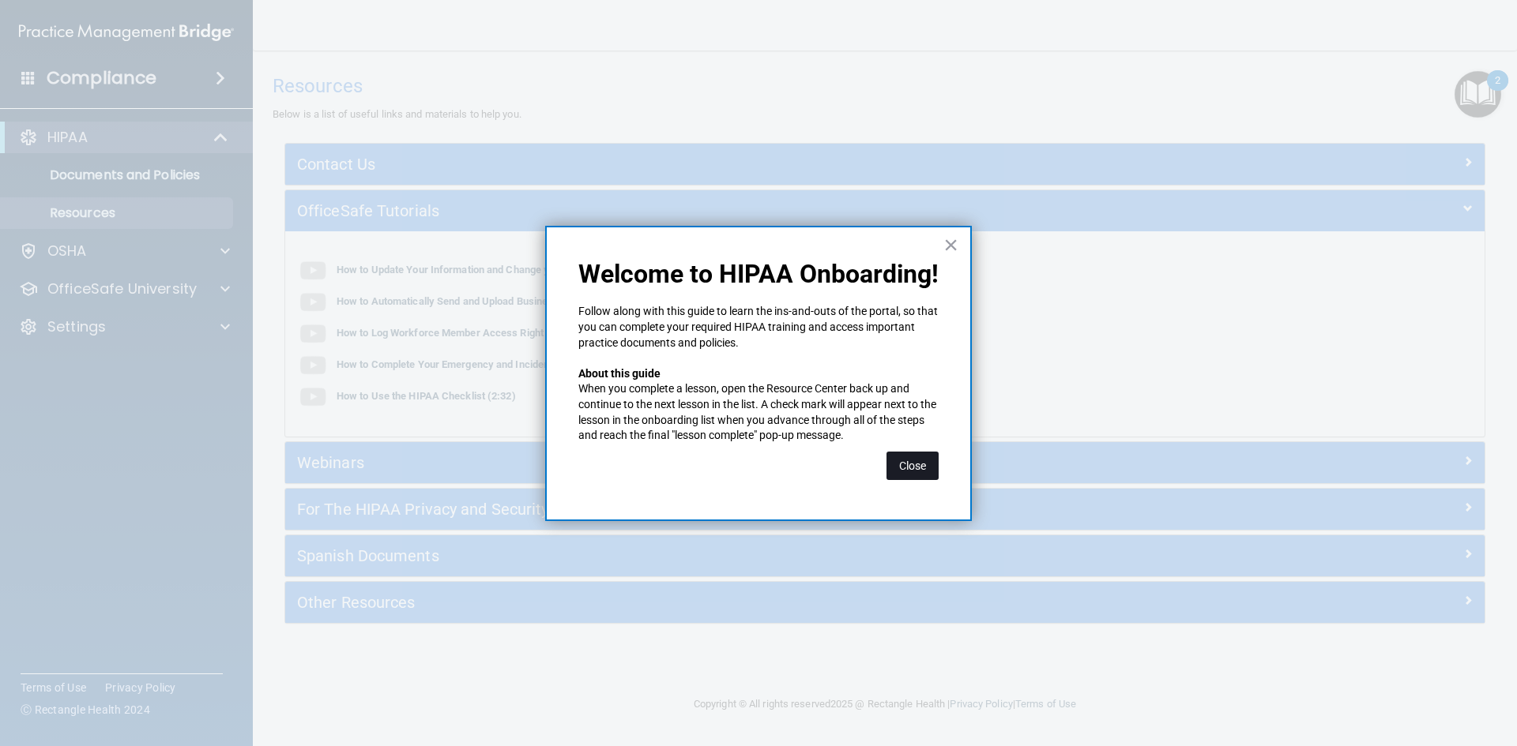
click at [926, 458] on button "Close" at bounding box center [912, 466] width 52 height 28
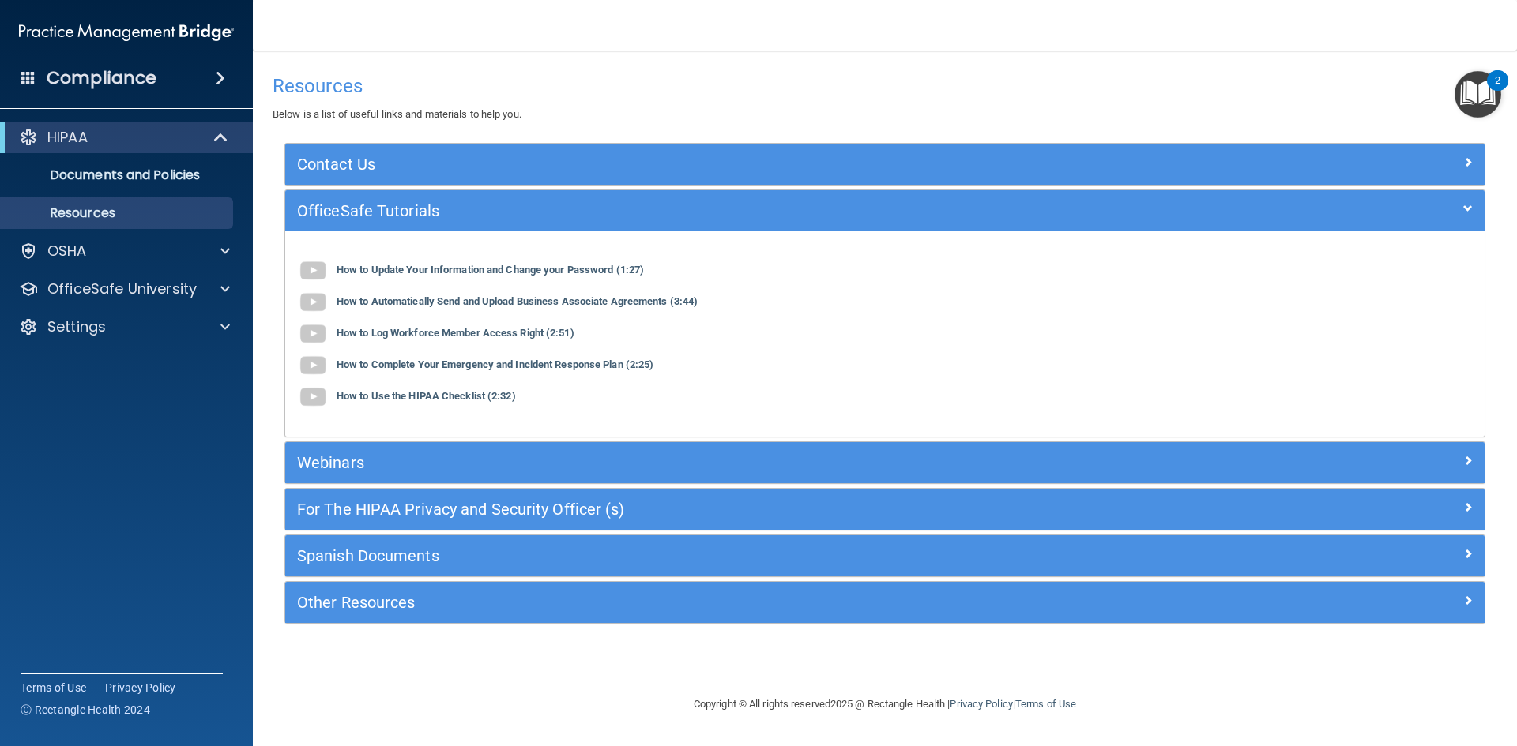
click at [1471, 99] on img "Open Resource Center, 2 new notifications" at bounding box center [1477, 94] width 47 height 47
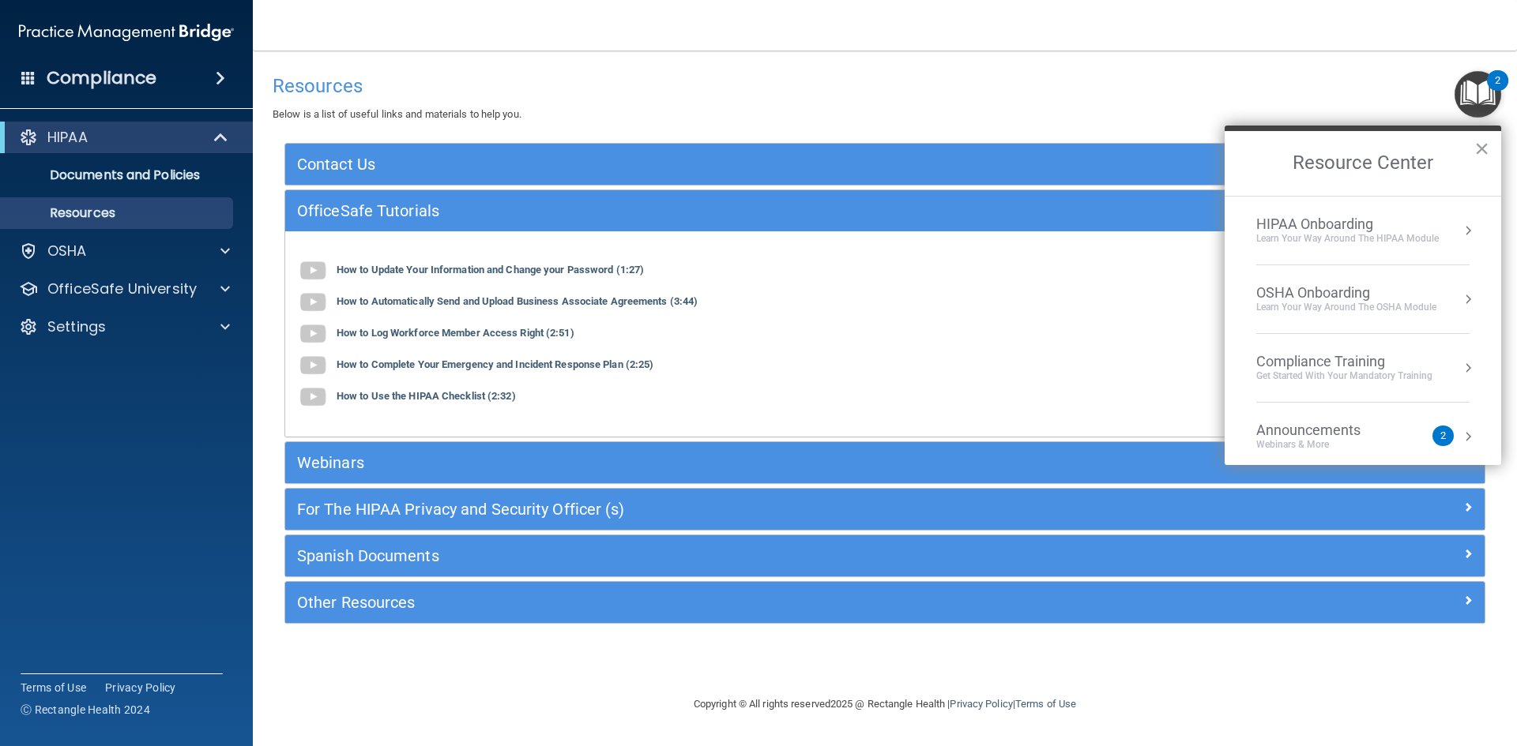
click at [1460, 230] on button "Resource Center" at bounding box center [1468, 231] width 16 height 16
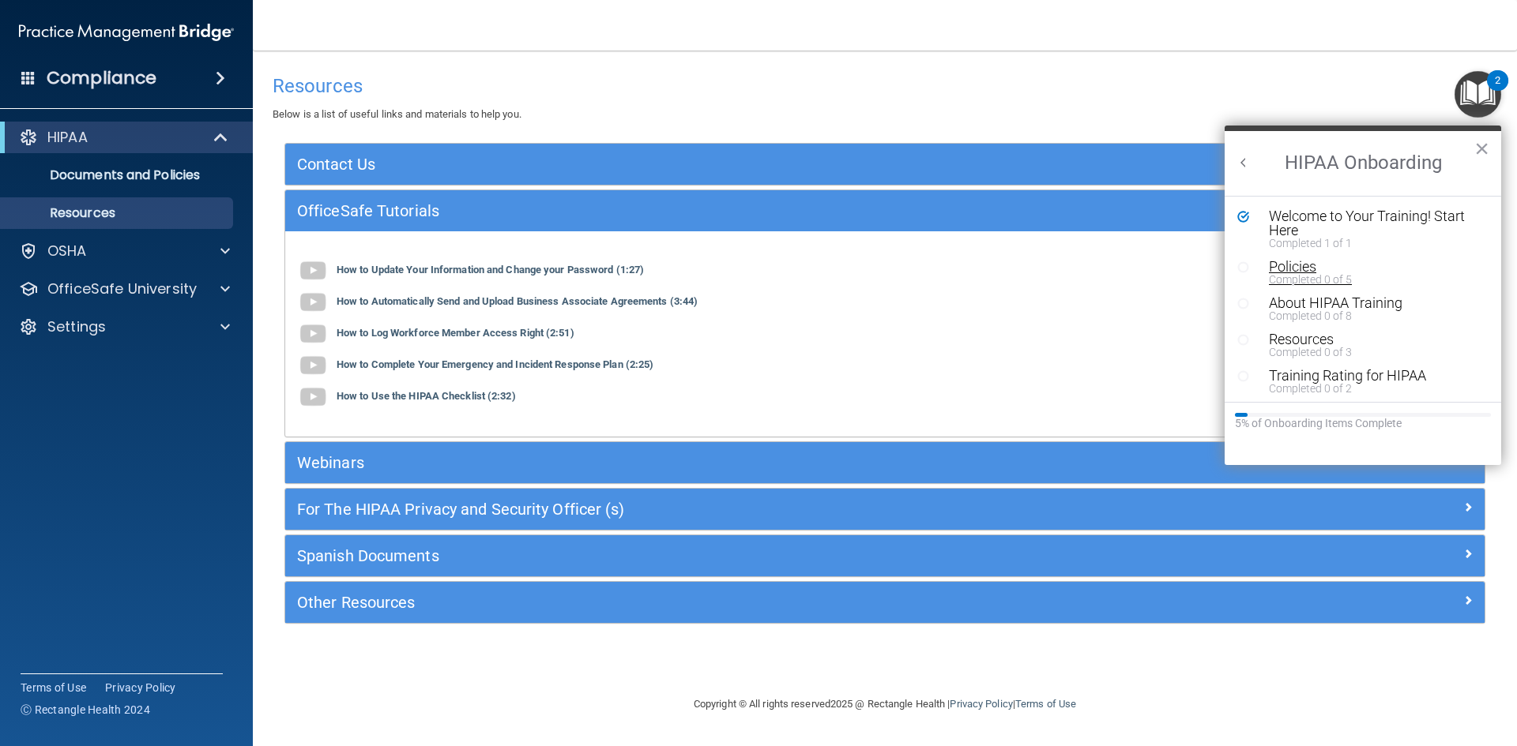
click at [1263, 269] on button "Policies Completed 0 of 5" at bounding box center [1365, 272] width 208 height 25
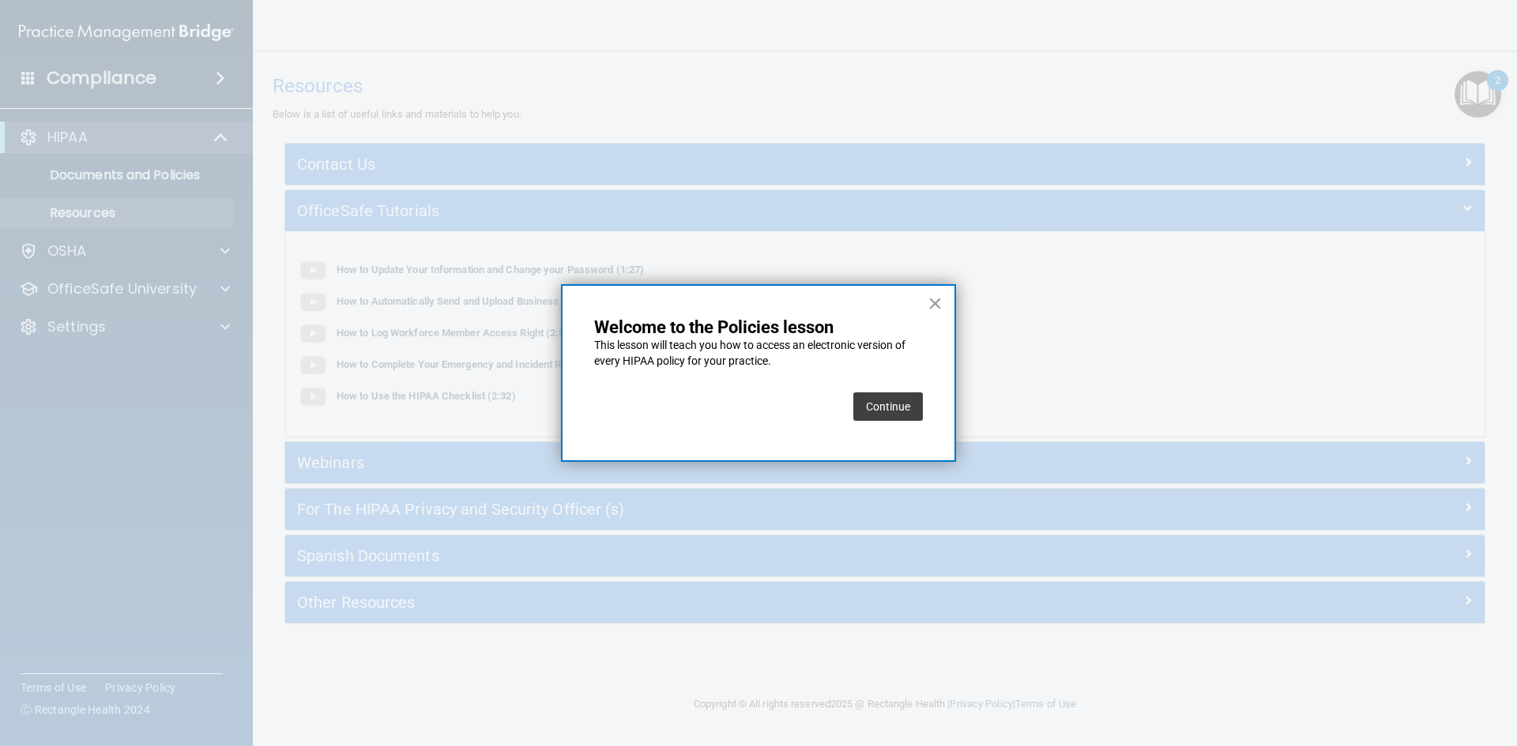
click at [903, 417] on button "Continue" at bounding box center [888, 407] width 70 height 28
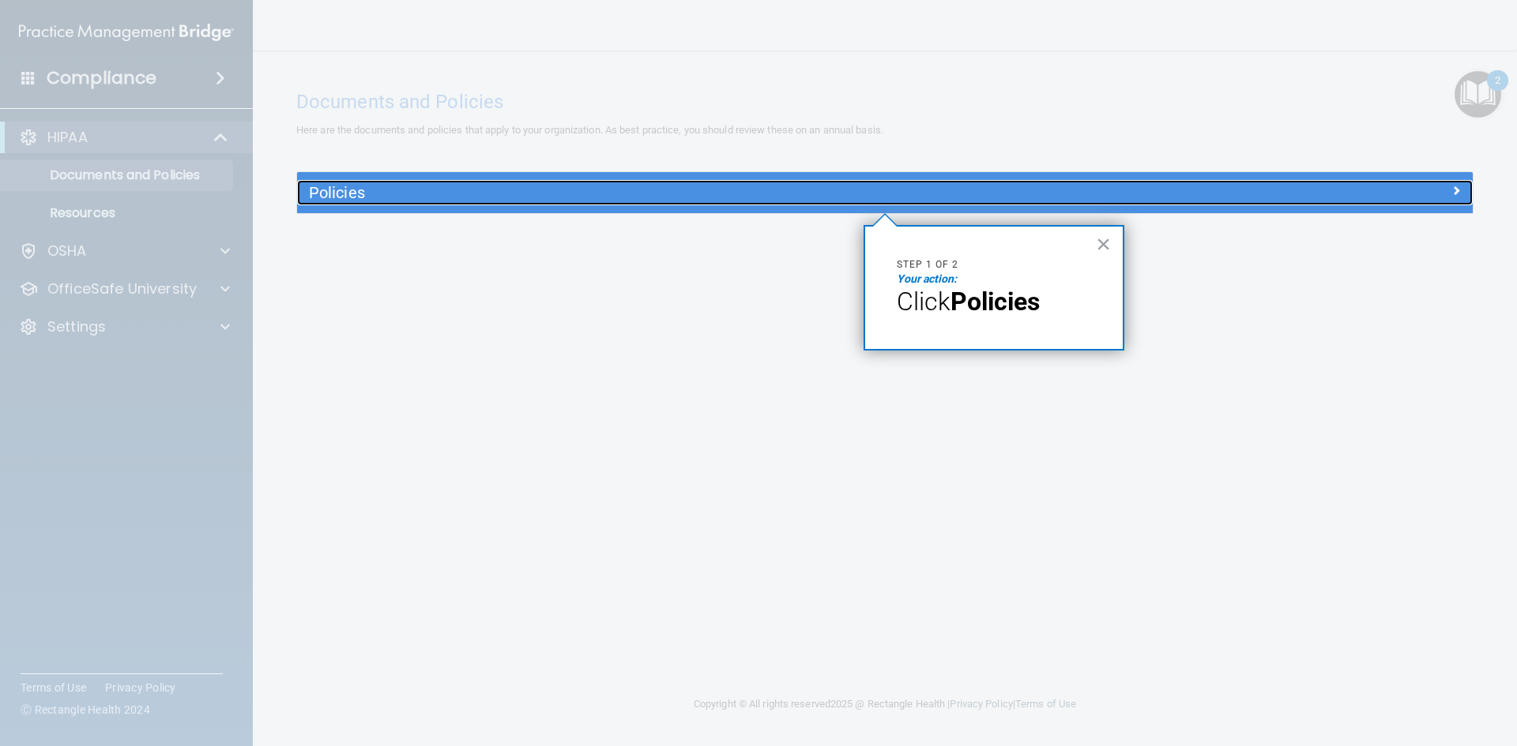
click at [596, 197] on h5 "Policies" at bounding box center [738, 192] width 858 height 17
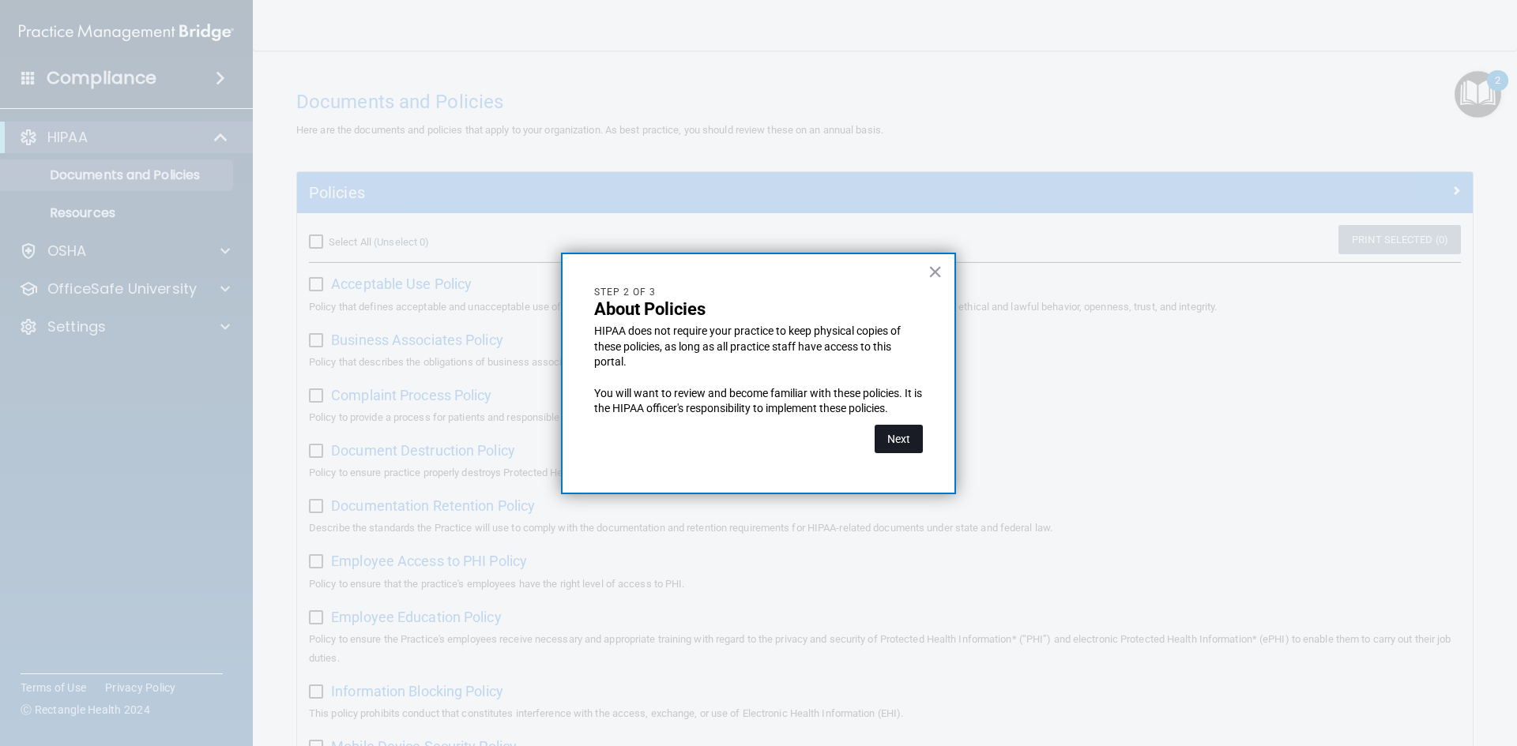
click at [911, 429] on button "Next" at bounding box center [898, 439] width 48 height 28
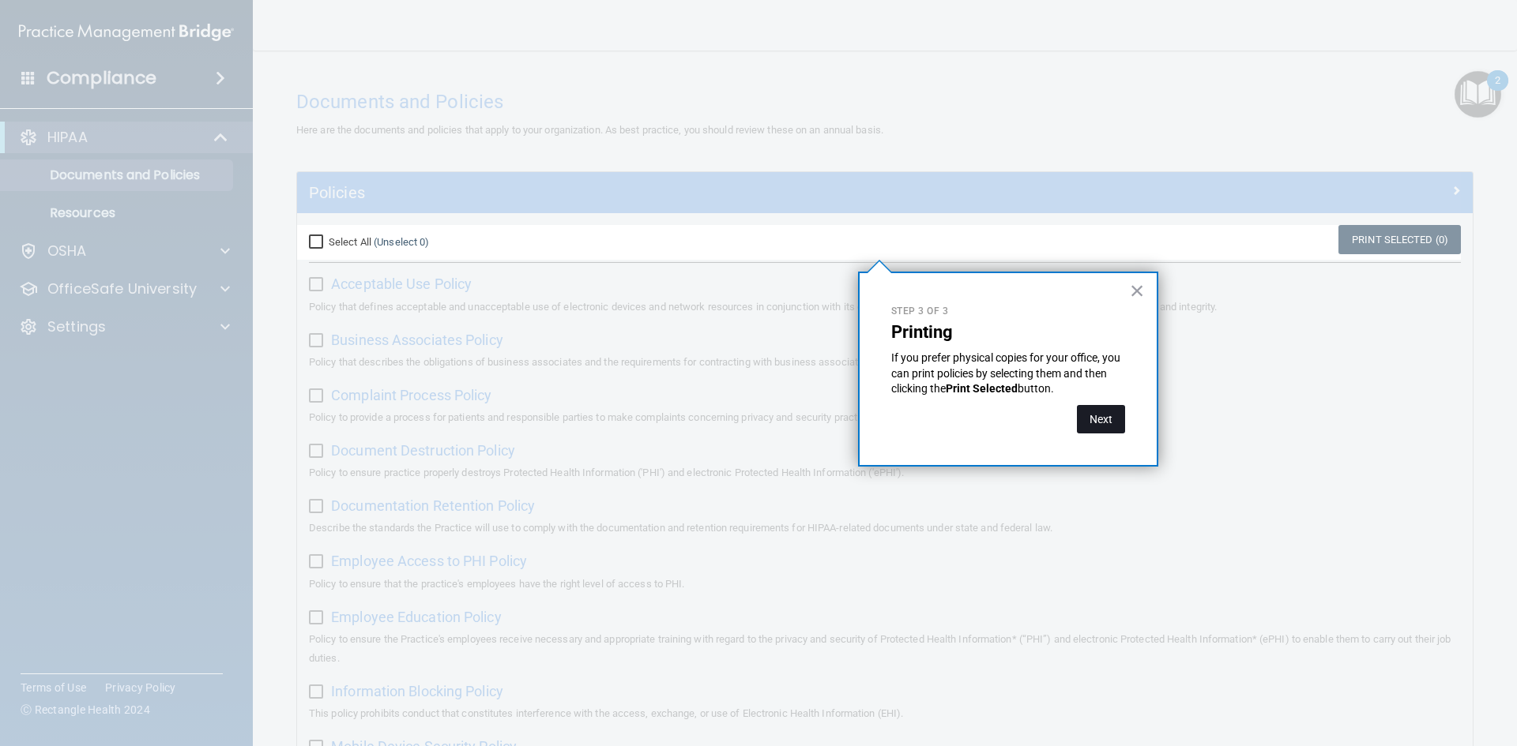
click at [1086, 414] on button "Next" at bounding box center [1101, 419] width 48 height 28
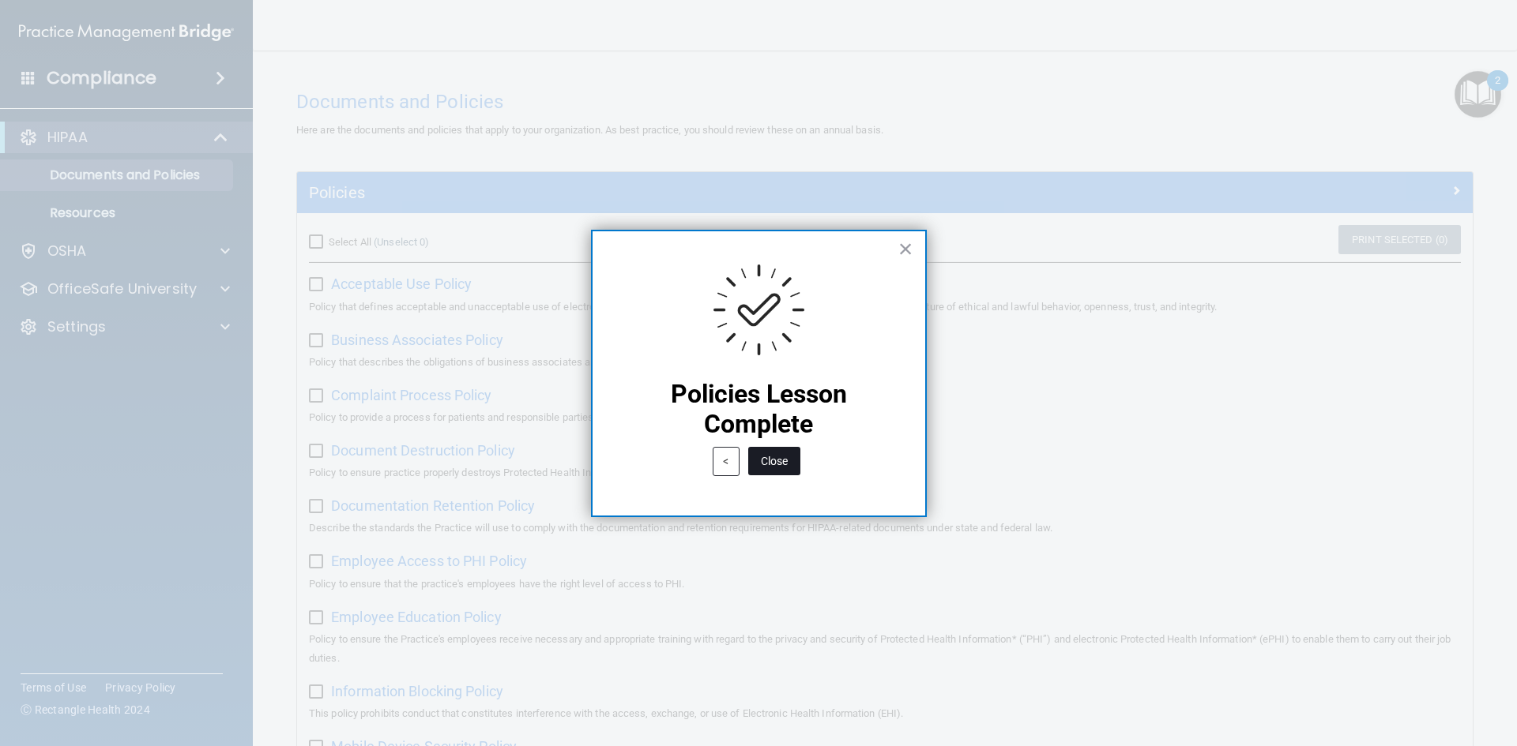
click at [788, 468] on button "Close" at bounding box center [774, 461] width 52 height 28
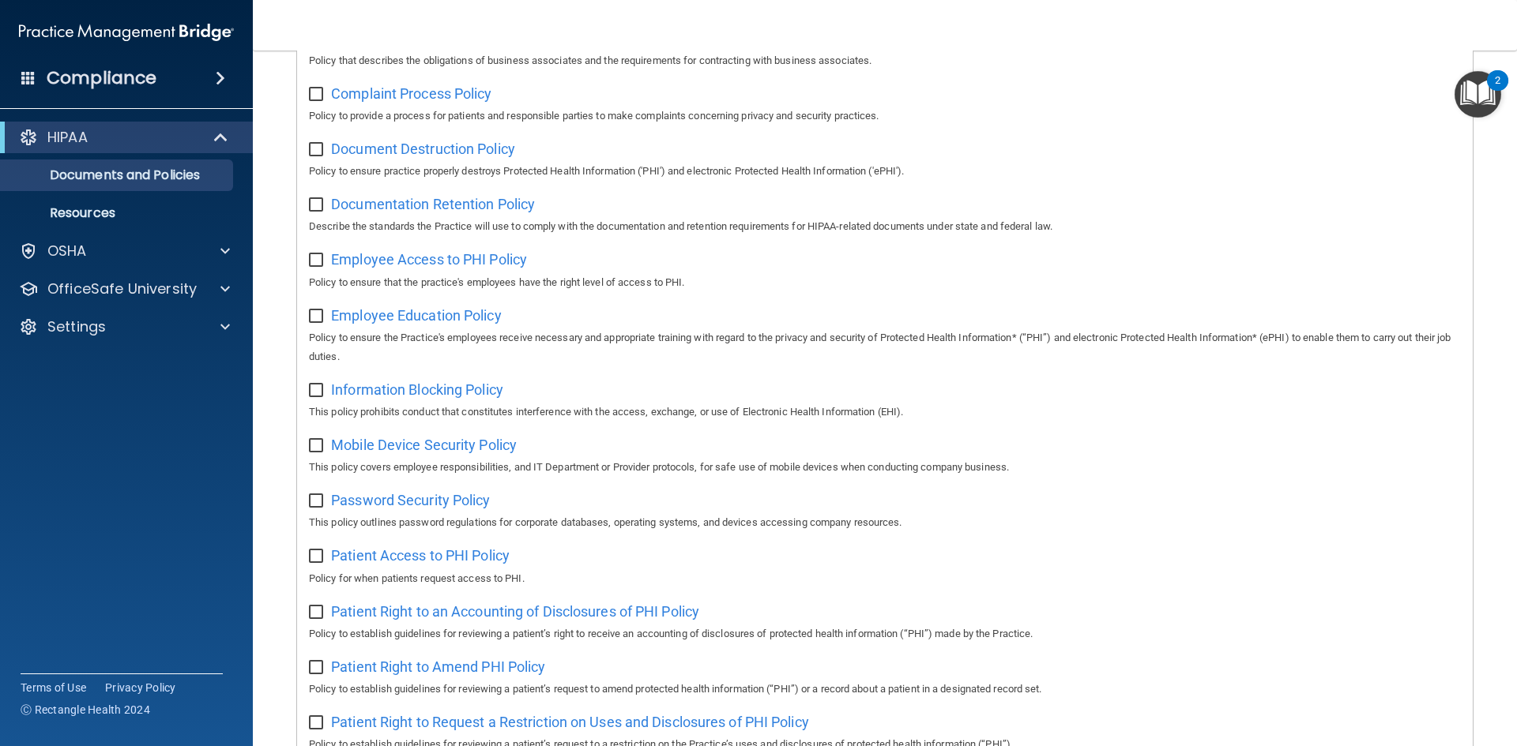
scroll to position [127, 0]
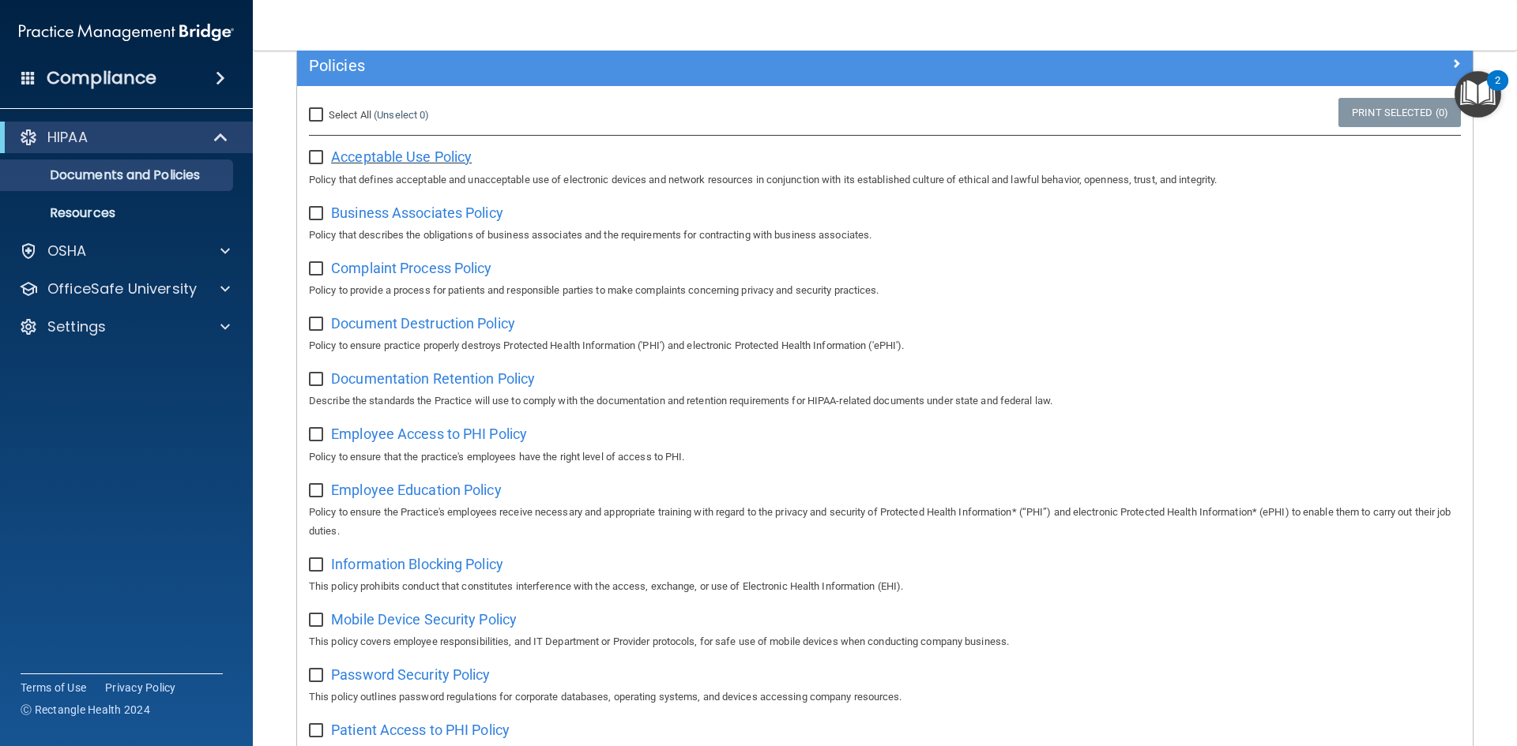
click at [437, 155] on span "Acceptable Use Policy" at bounding box center [401, 157] width 141 height 17
click at [1491, 89] on button "2" at bounding box center [1477, 94] width 47 height 47
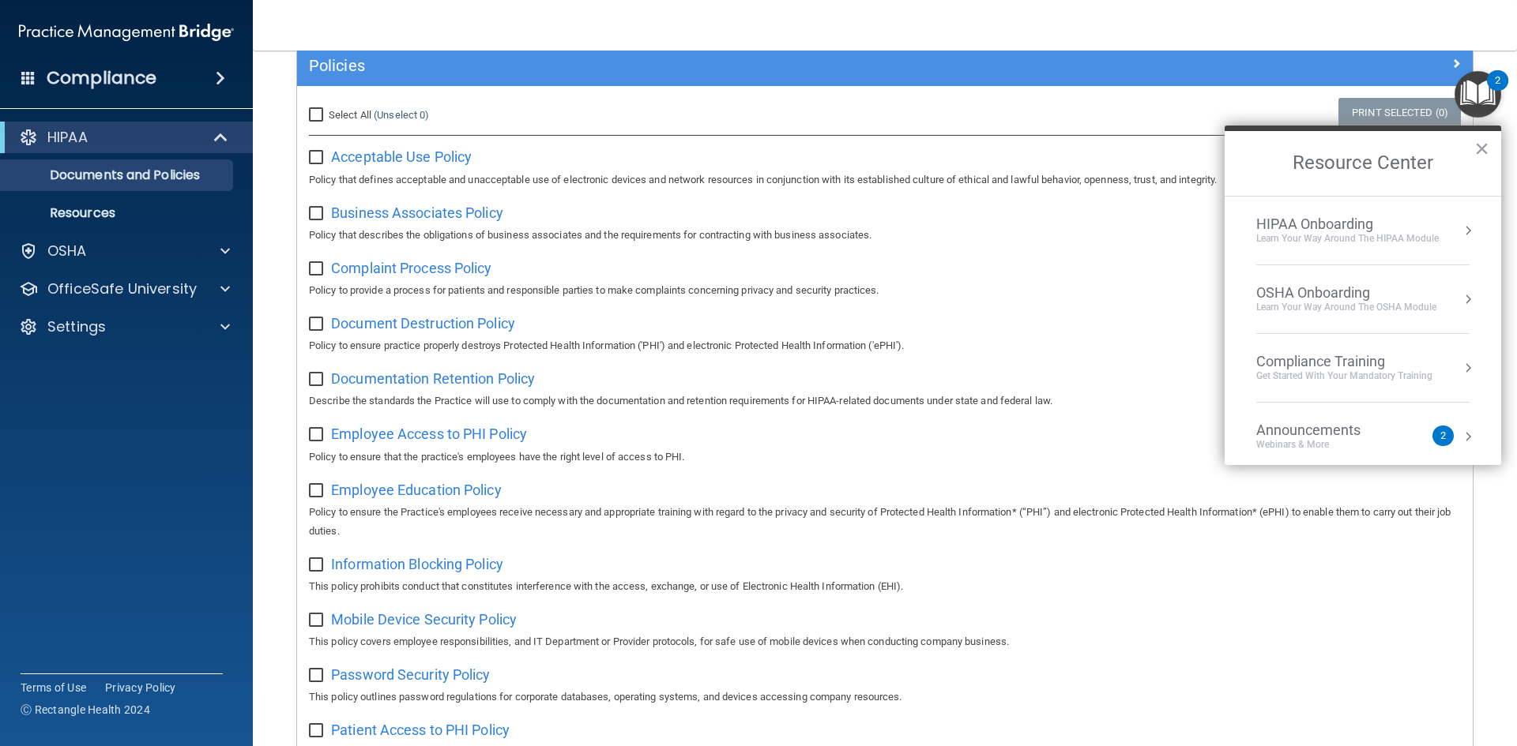
click at [1408, 214] on li "HIPAA Onboarding Learn Your Way around the HIPAA module" at bounding box center [1362, 231] width 213 height 69
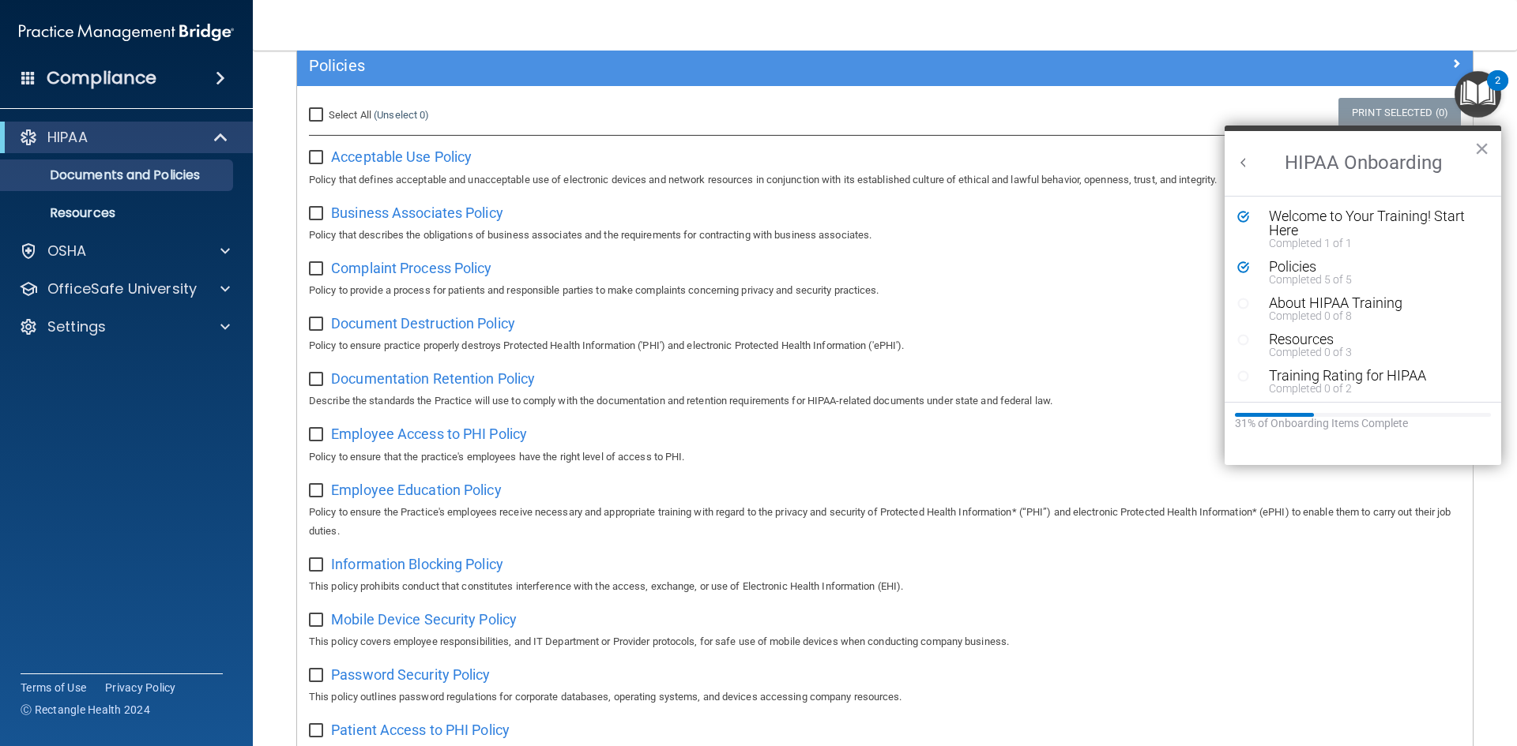
scroll to position [0, 0]
click at [1363, 301] on div "About HIPAA Training" at bounding box center [1369, 303] width 200 height 14
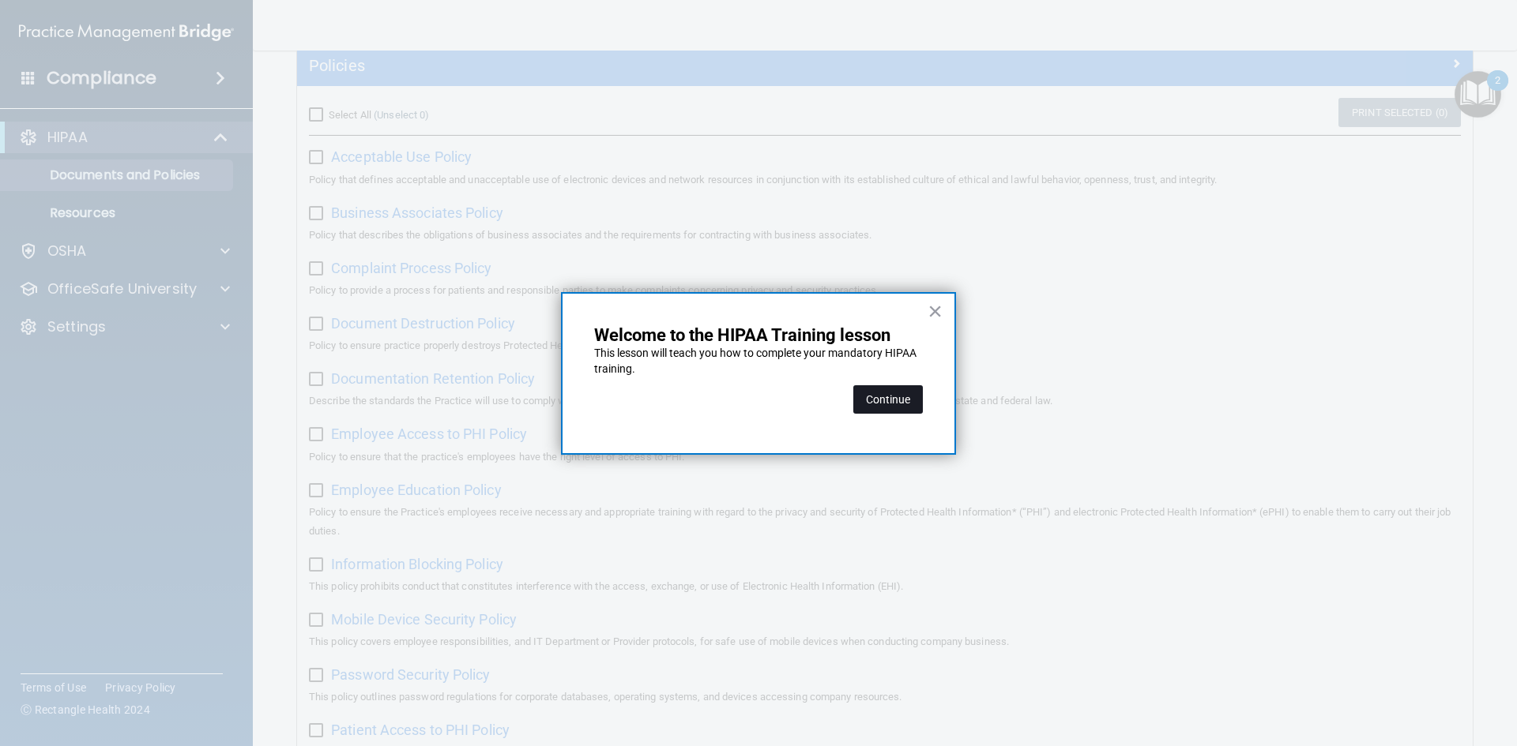
click at [899, 399] on button "Continue" at bounding box center [888, 399] width 70 height 28
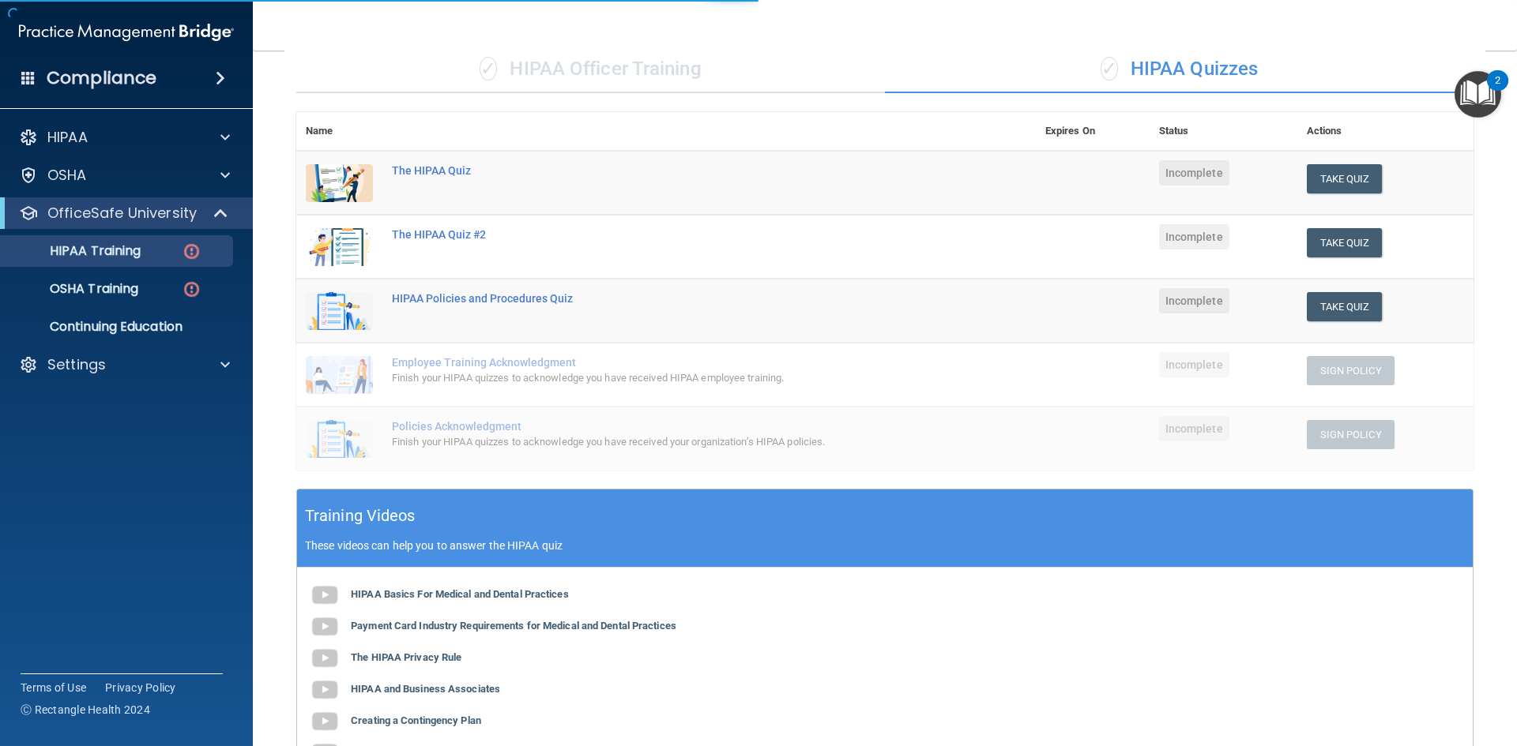
scroll to position [122, 0]
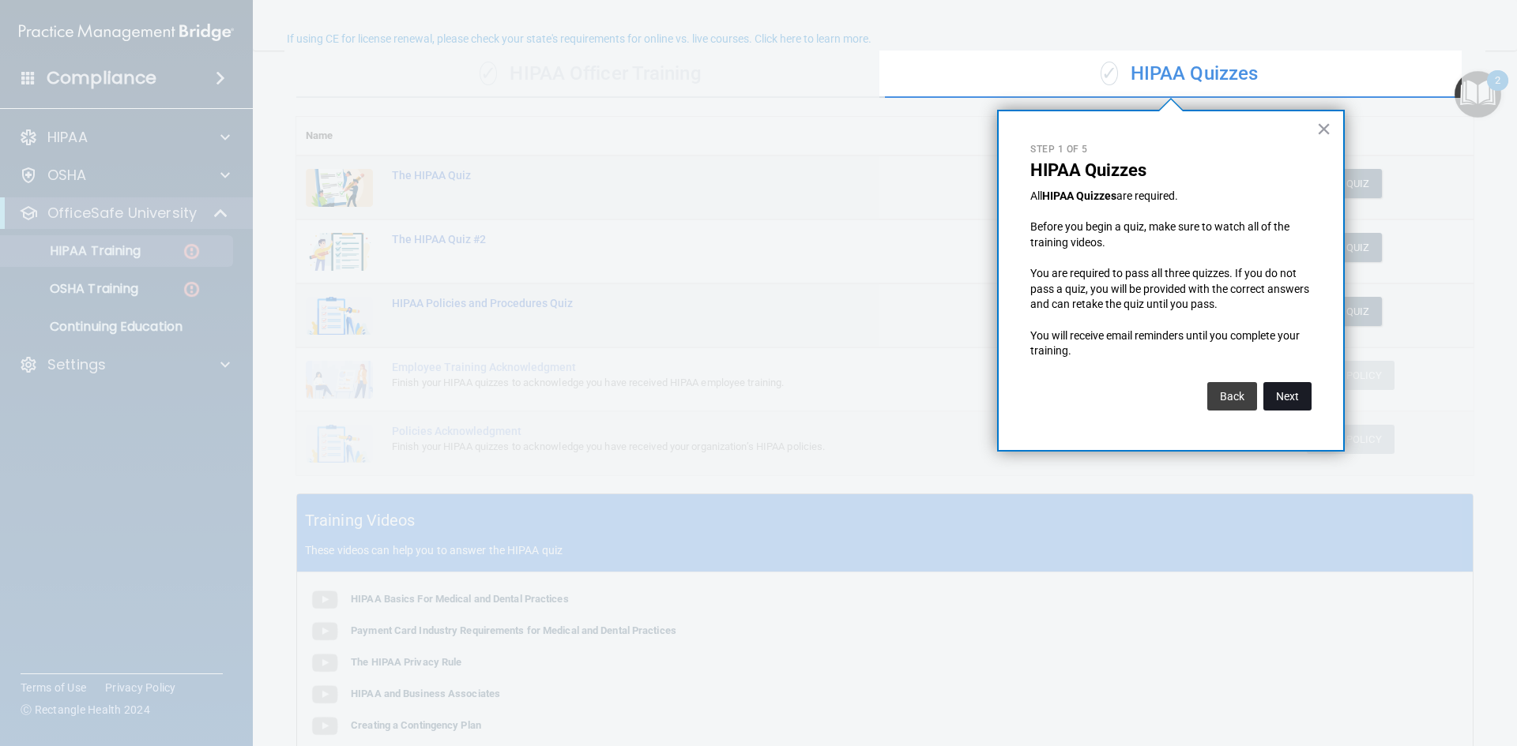
click at [1280, 396] on button "Next" at bounding box center [1287, 396] width 48 height 28
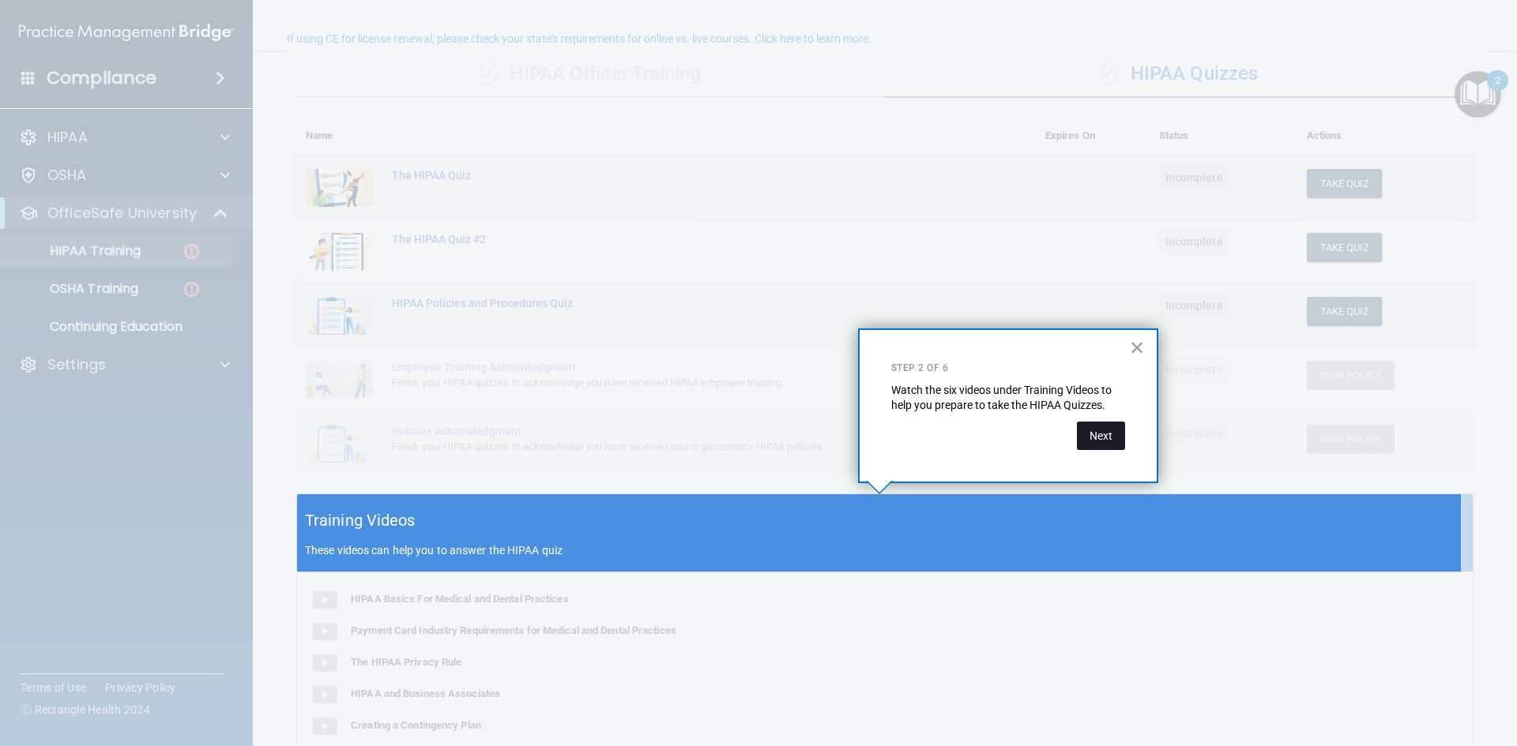
click at [1091, 438] on button "Next" at bounding box center [1101, 436] width 48 height 28
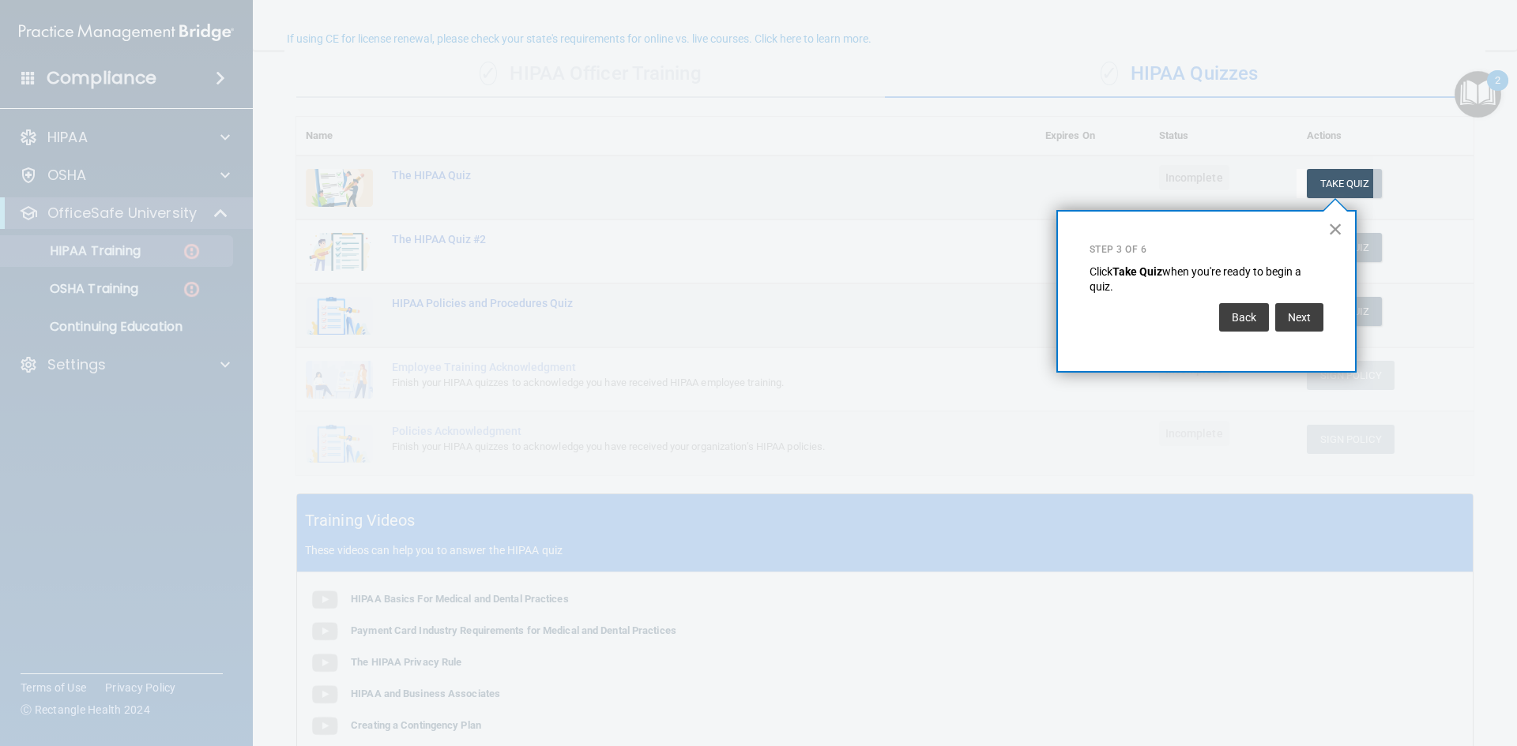
click at [1334, 226] on button "×" at bounding box center [1335, 228] width 15 height 25
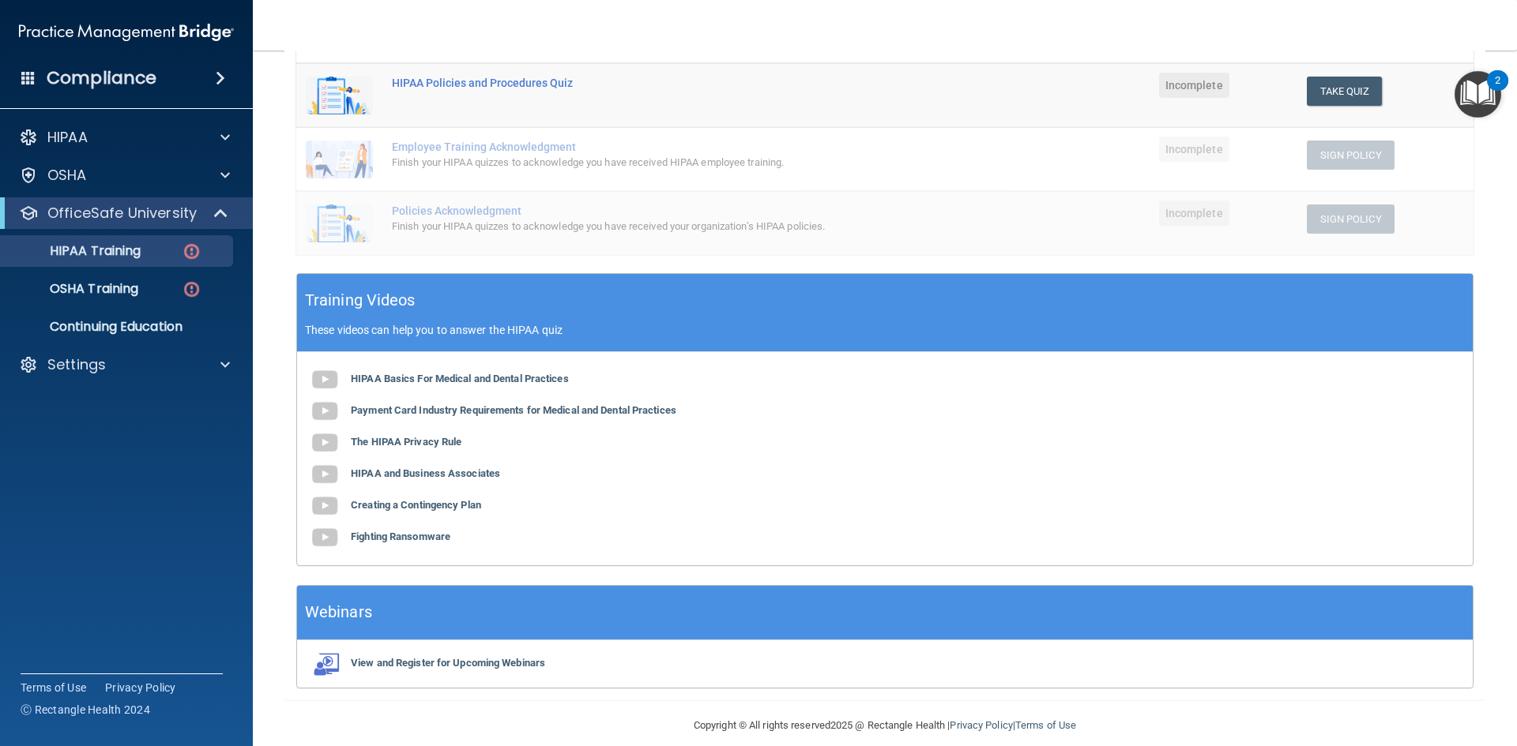
scroll to position [360, 0]
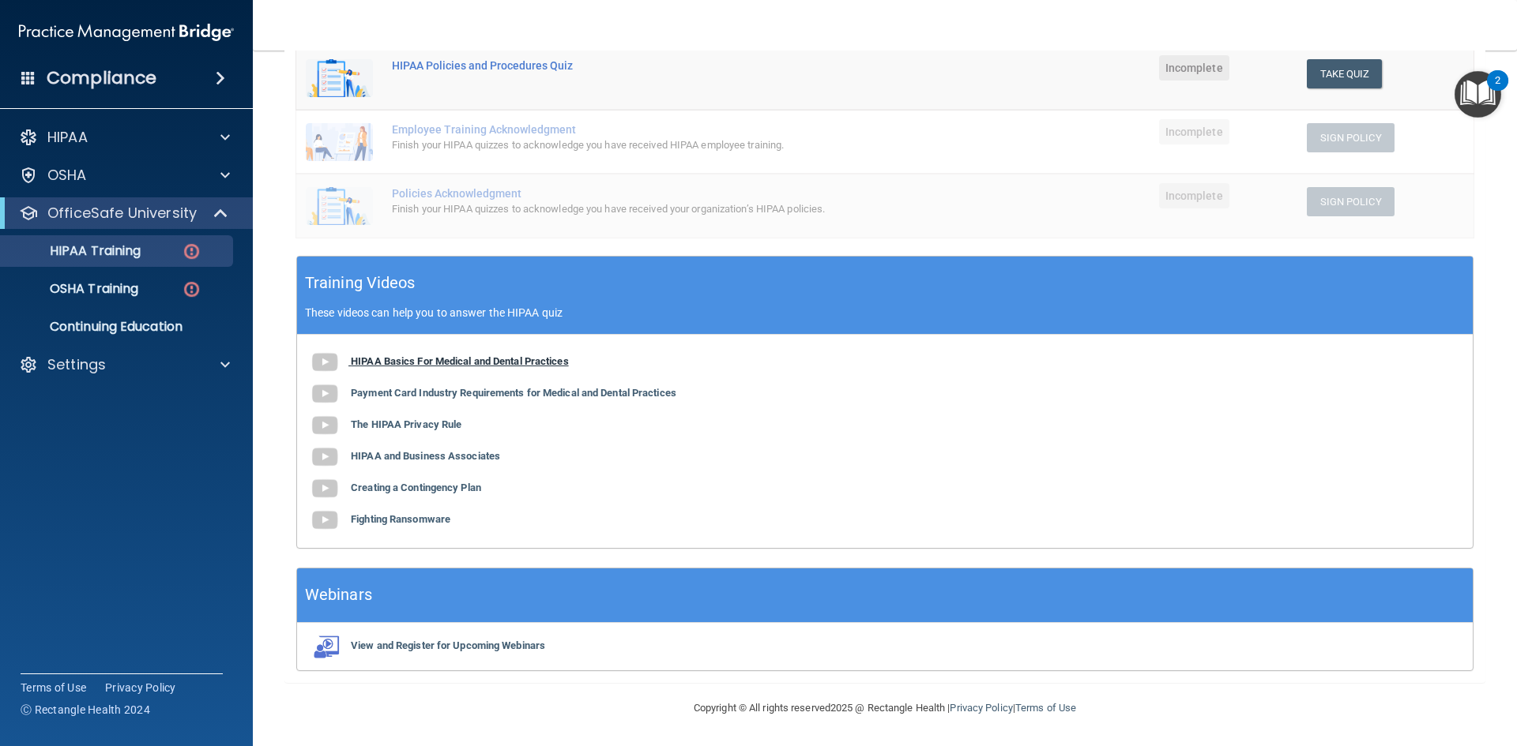
click at [537, 358] on b "HIPAA Basics For Medical and Dental Practices" at bounding box center [460, 361] width 218 height 12
click at [492, 354] on div "HIPAA Basics For Medical and Dental Practices Payment Card Industry Requirement…" at bounding box center [884, 441] width 1175 height 213
click at [493, 361] on b "HIPAA Basics For Medical and Dental Practices" at bounding box center [460, 361] width 218 height 12
click at [553, 390] on b "Payment Card Industry Requirements for Medical and Dental Practices" at bounding box center [513, 393] width 325 height 12
